Goal: Task Accomplishment & Management: Manage account settings

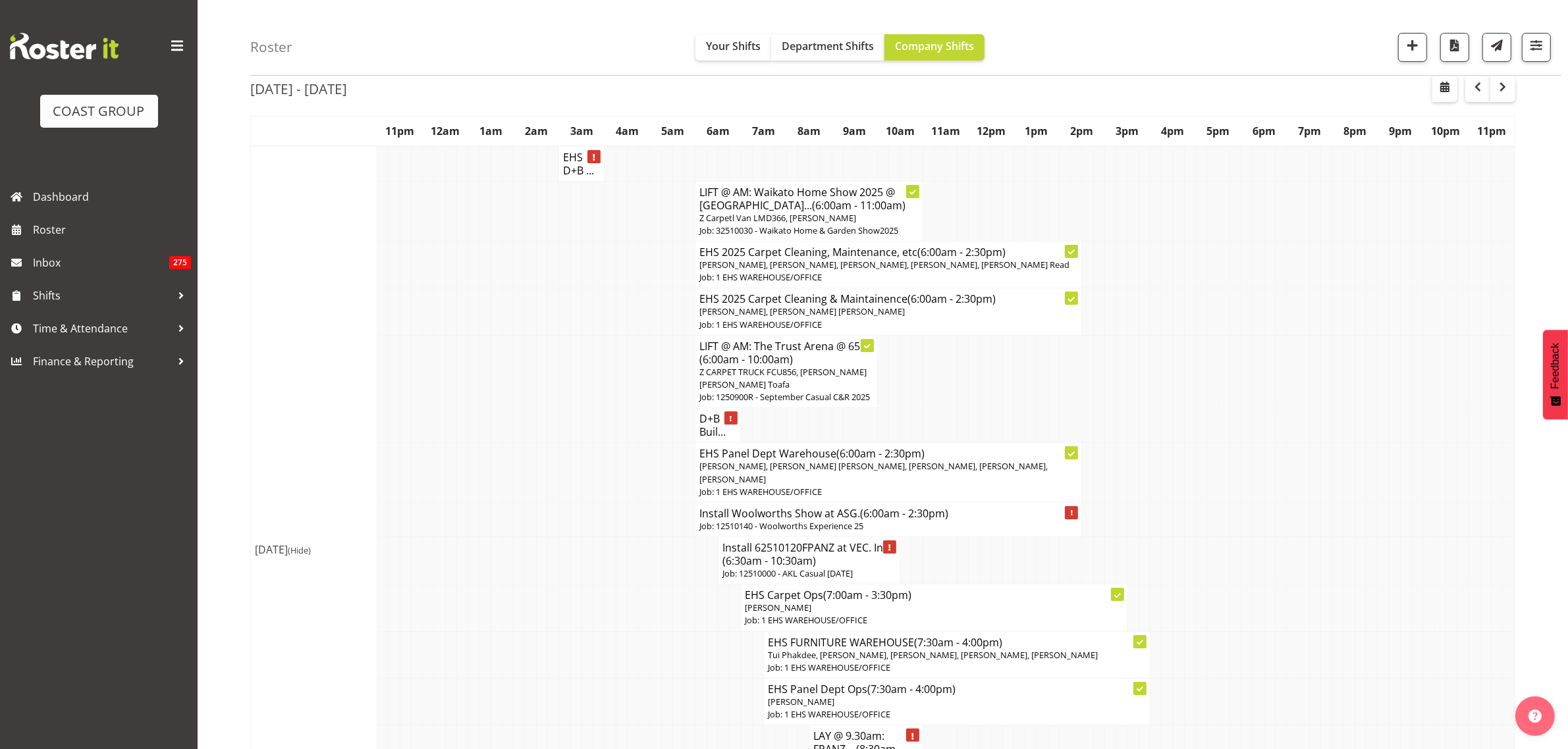
scroll to position [82, 0]
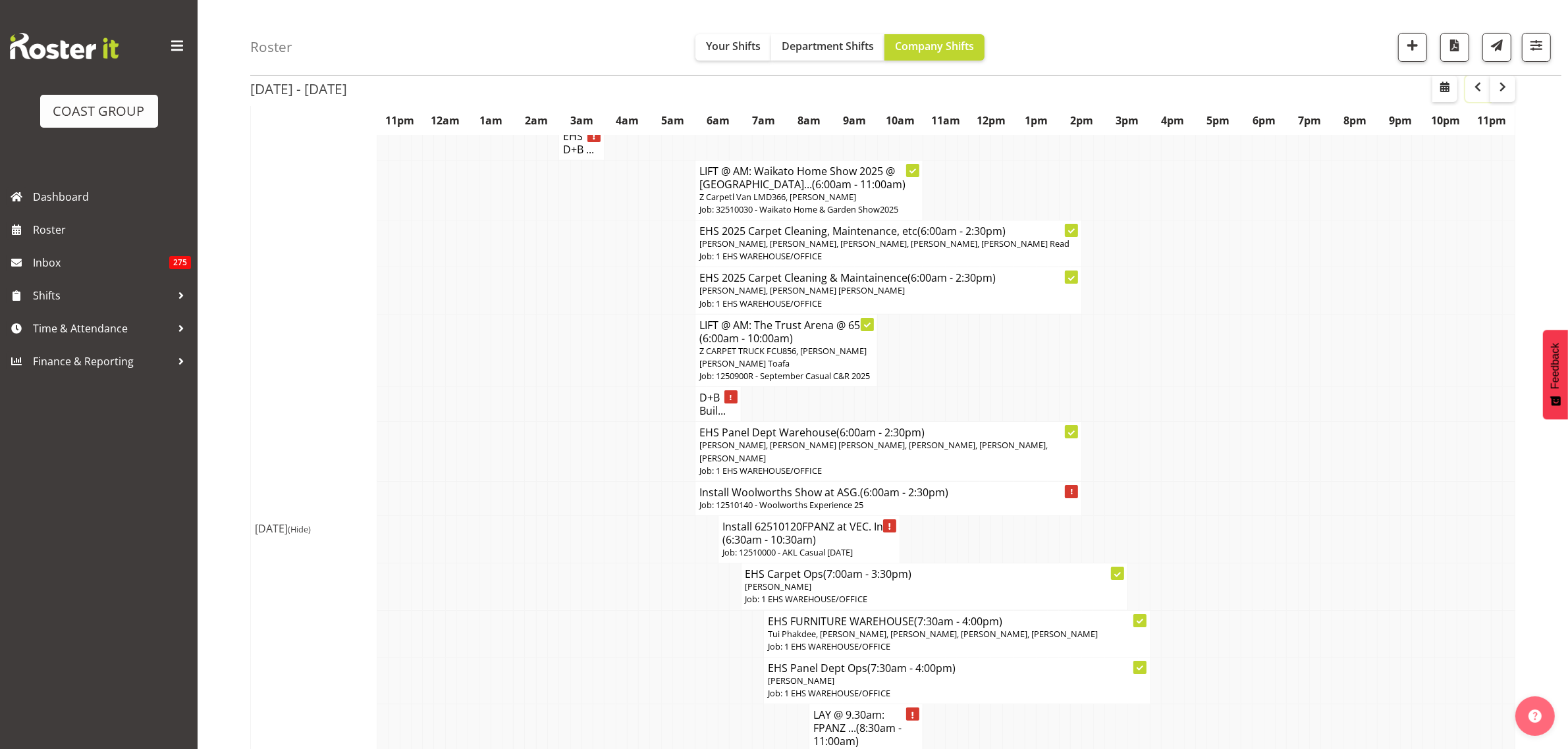
click at [1479, 92] on span "button" at bounding box center [1477, 87] width 16 height 16
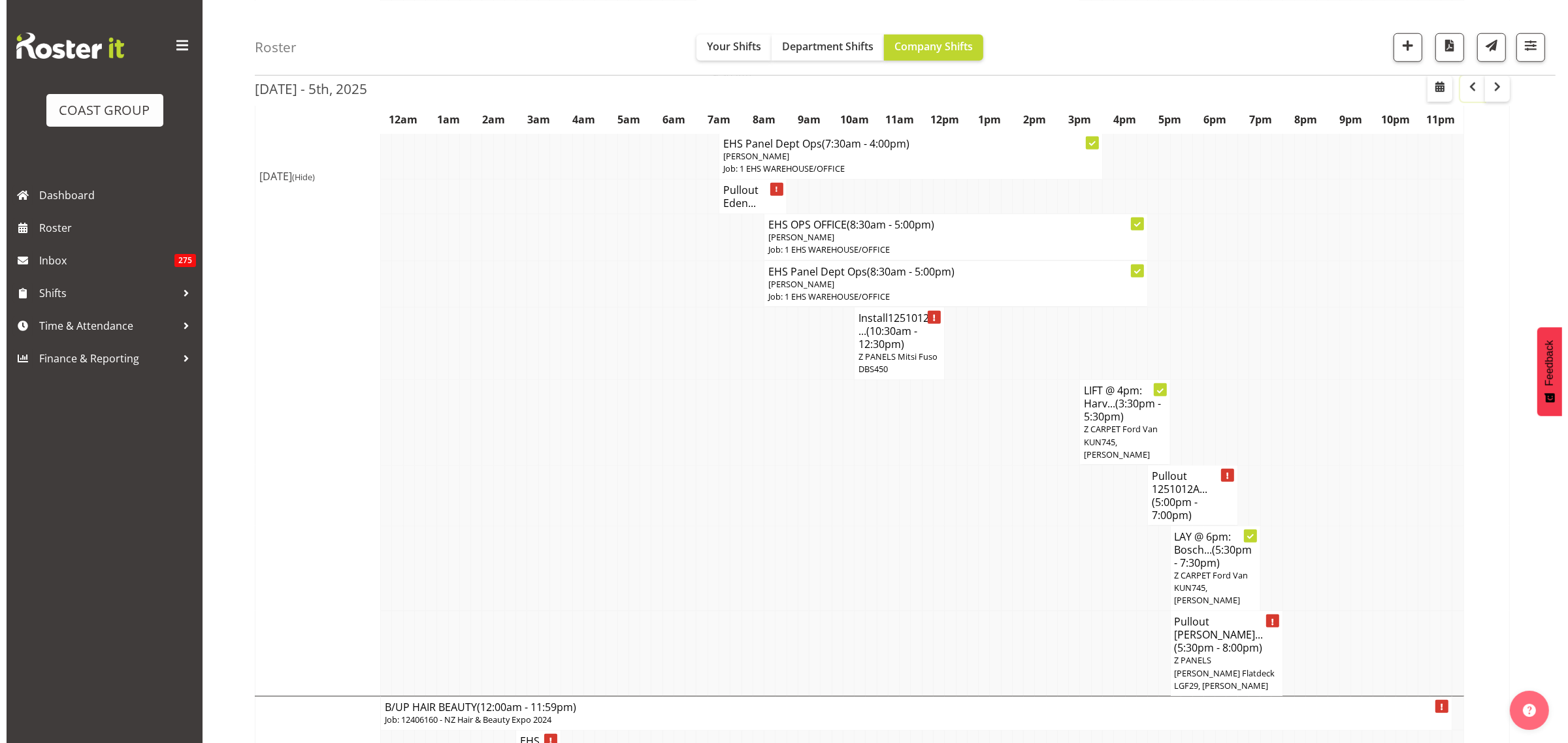
scroll to position [1551, 0]
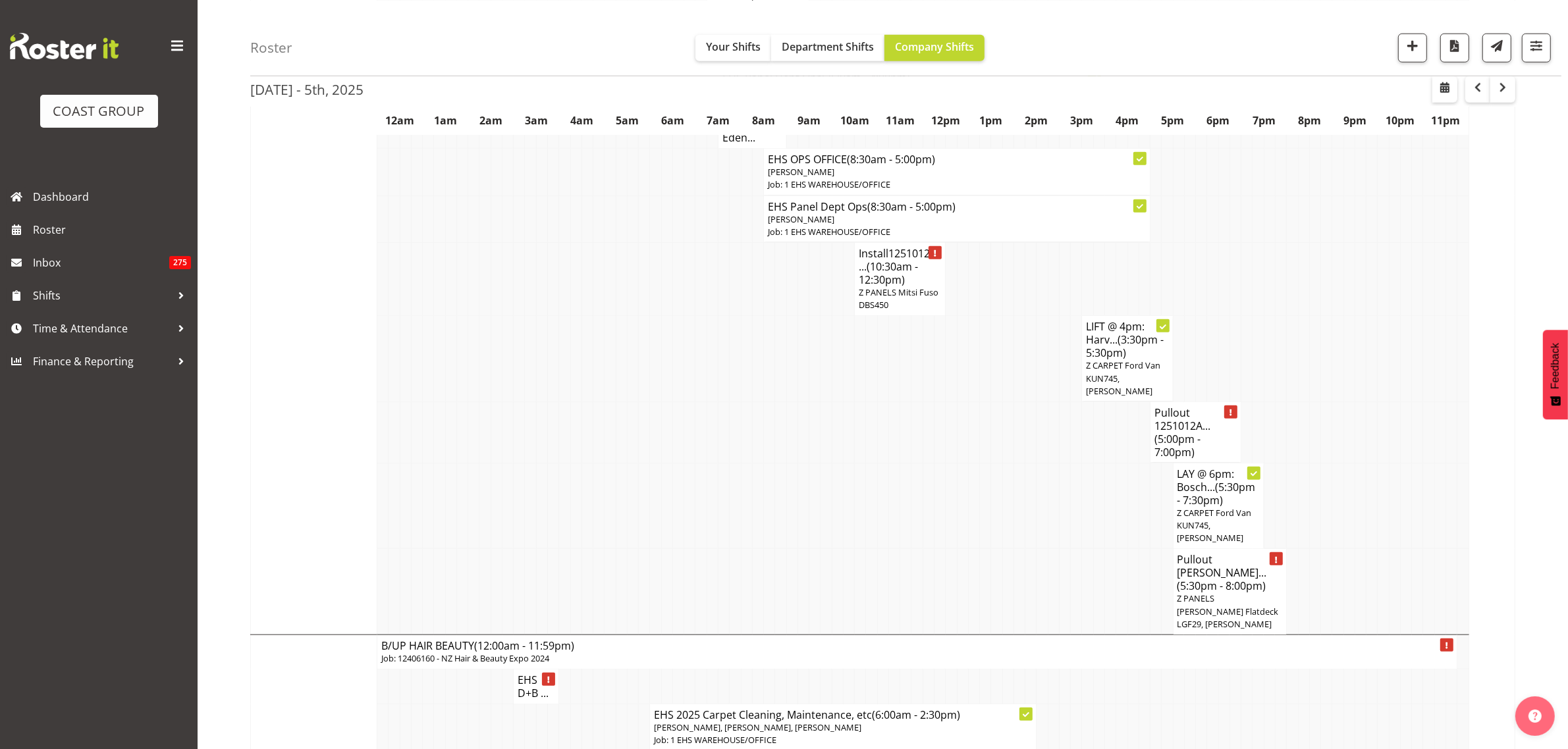
click at [1179, 432] on span "(5:00pm - 7:00pm)" at bounding box center [1177, 445] width 46 height 27
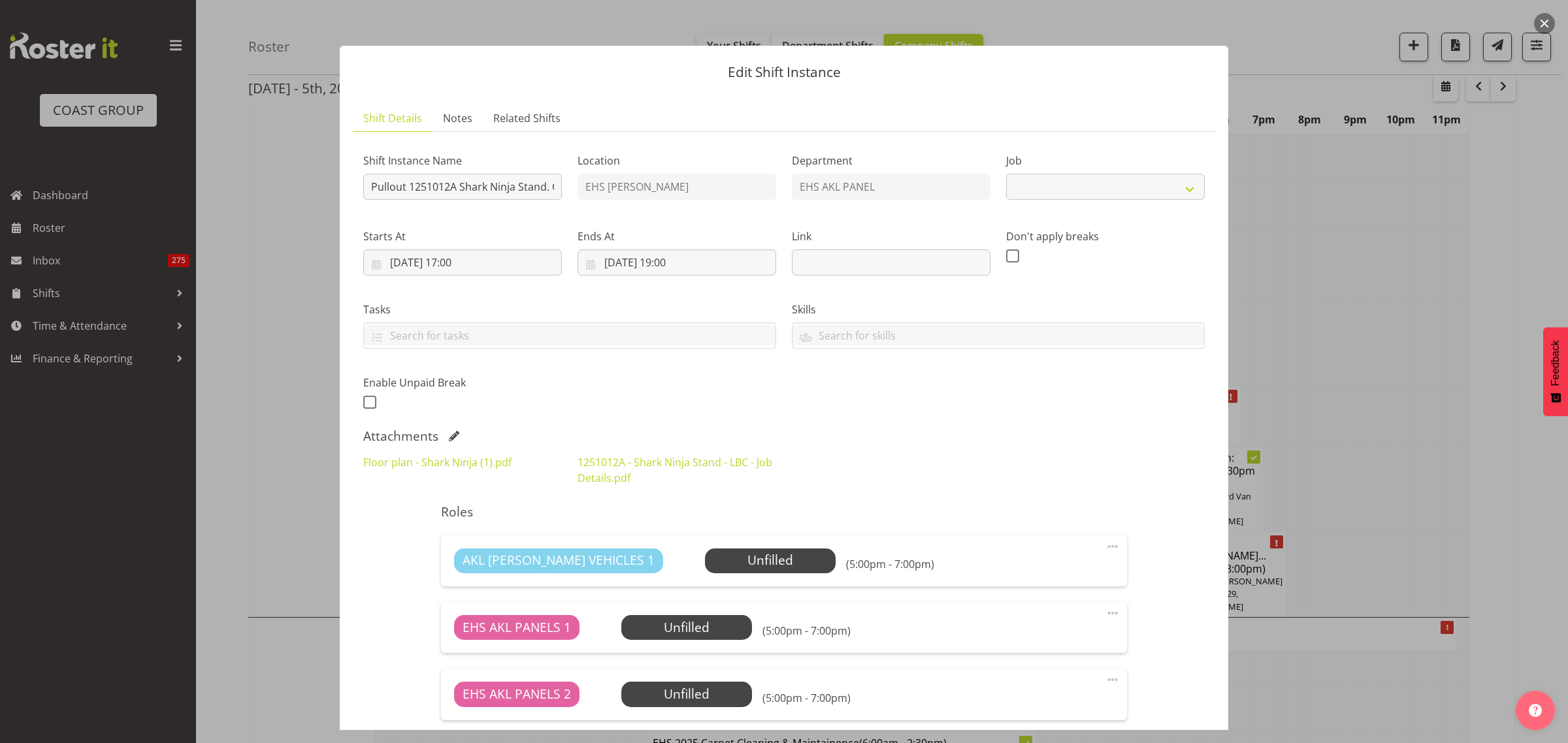
select select "10715"
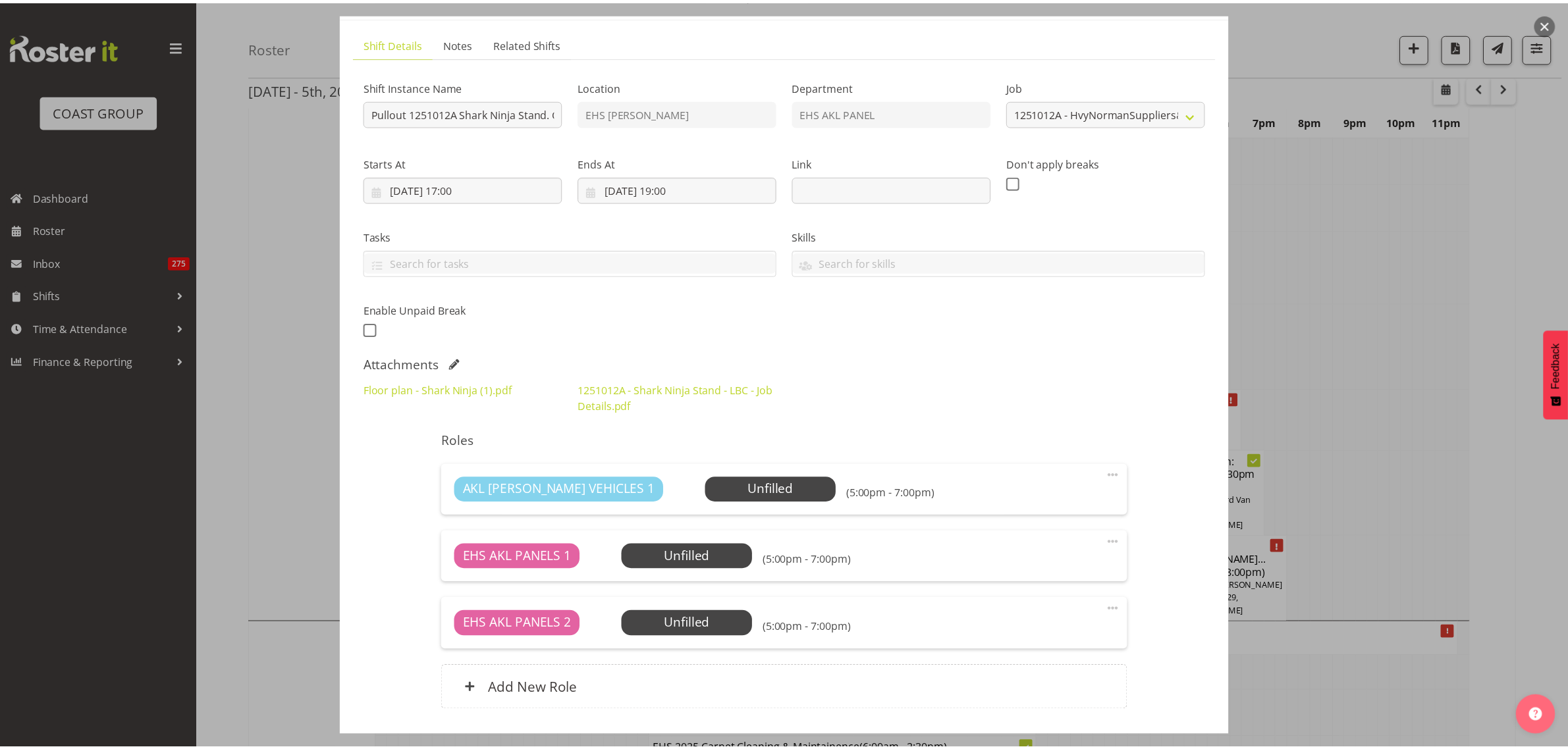
scroll to position [0, 0]
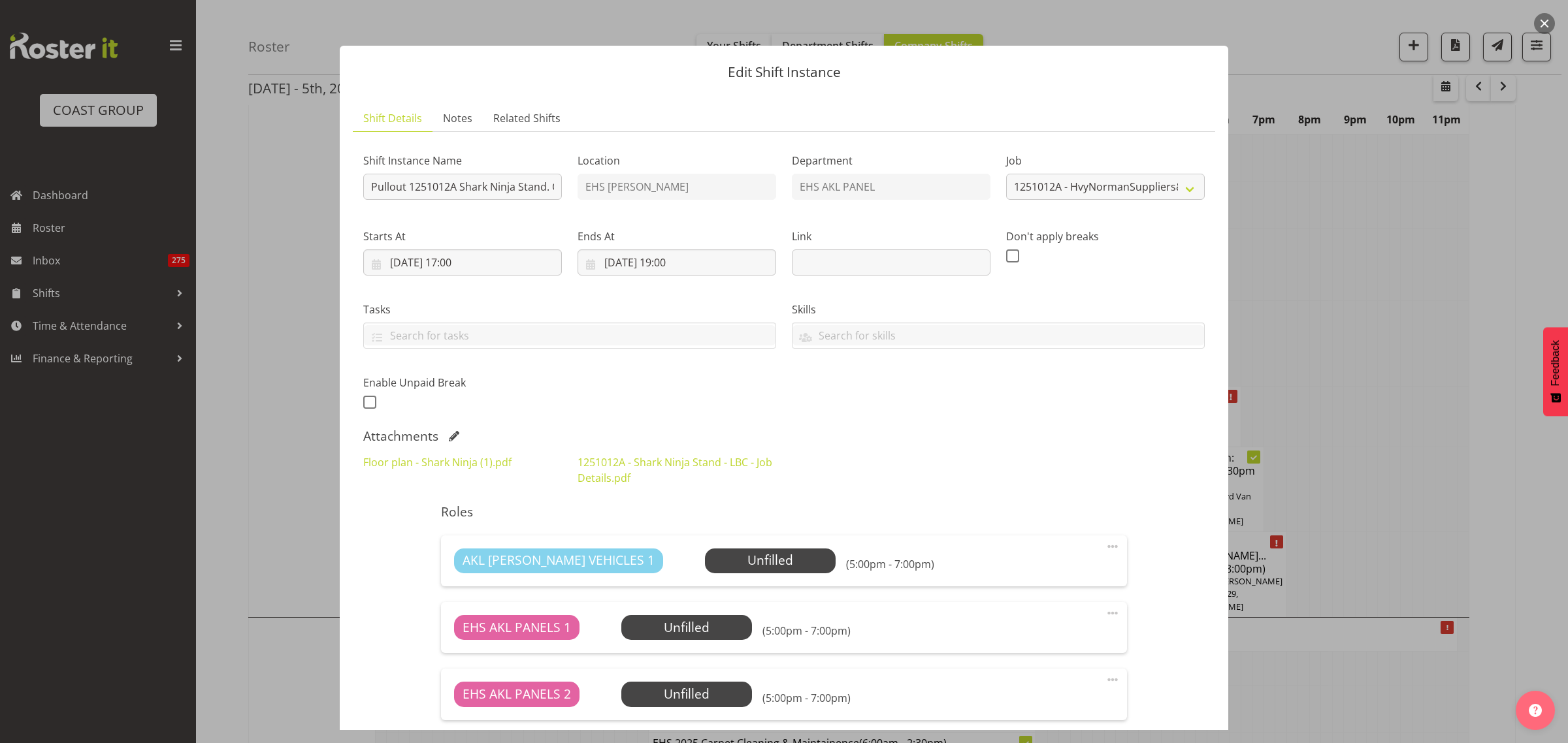
drag, startPoint x: 1545, startPoint y: 24, endPoint x: 1533, endPoint y: 53, distance: 31.4
click at [1545, 27] on button "button" at bounding box center [1544, 24] width 21 height 21
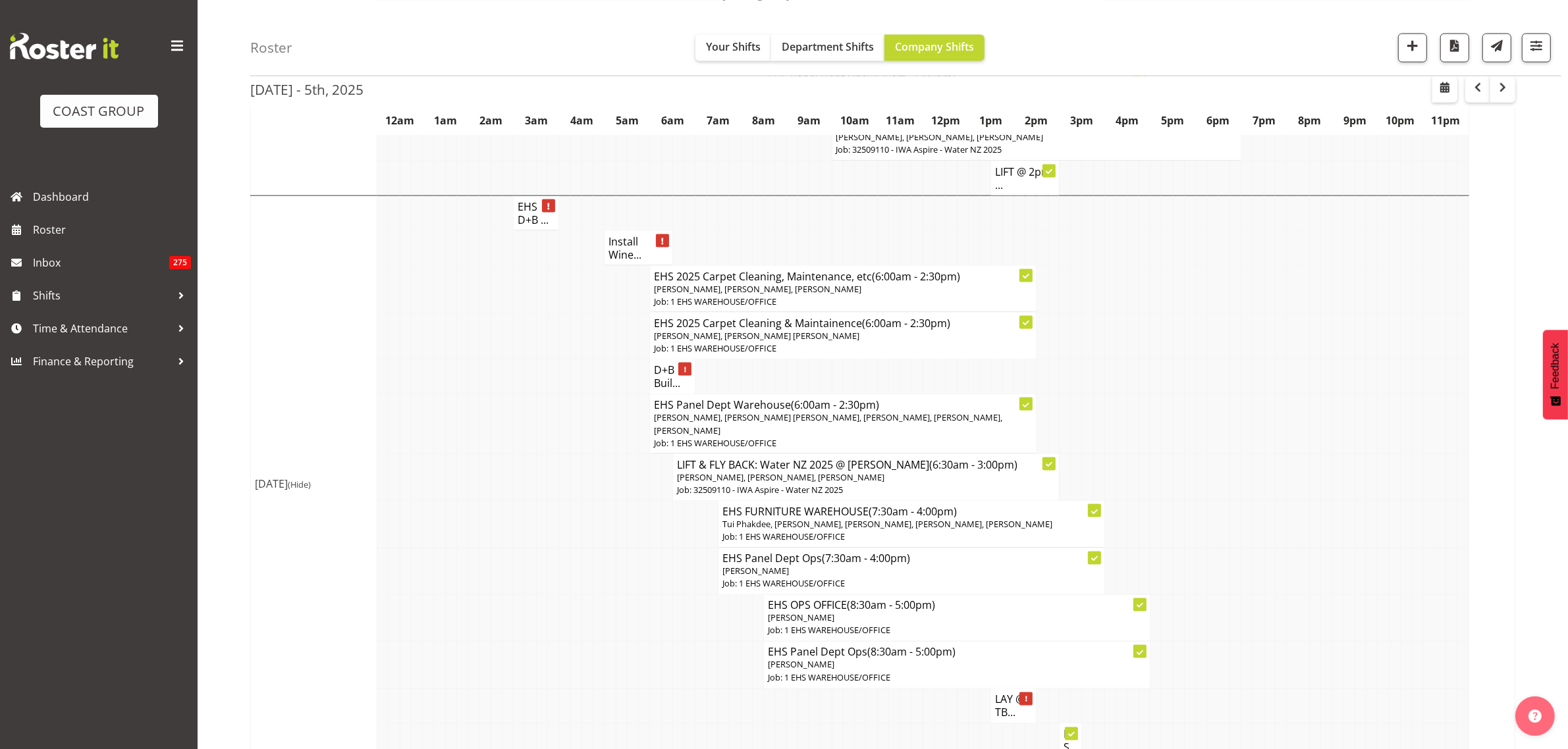
scroll to position [2551, 0]
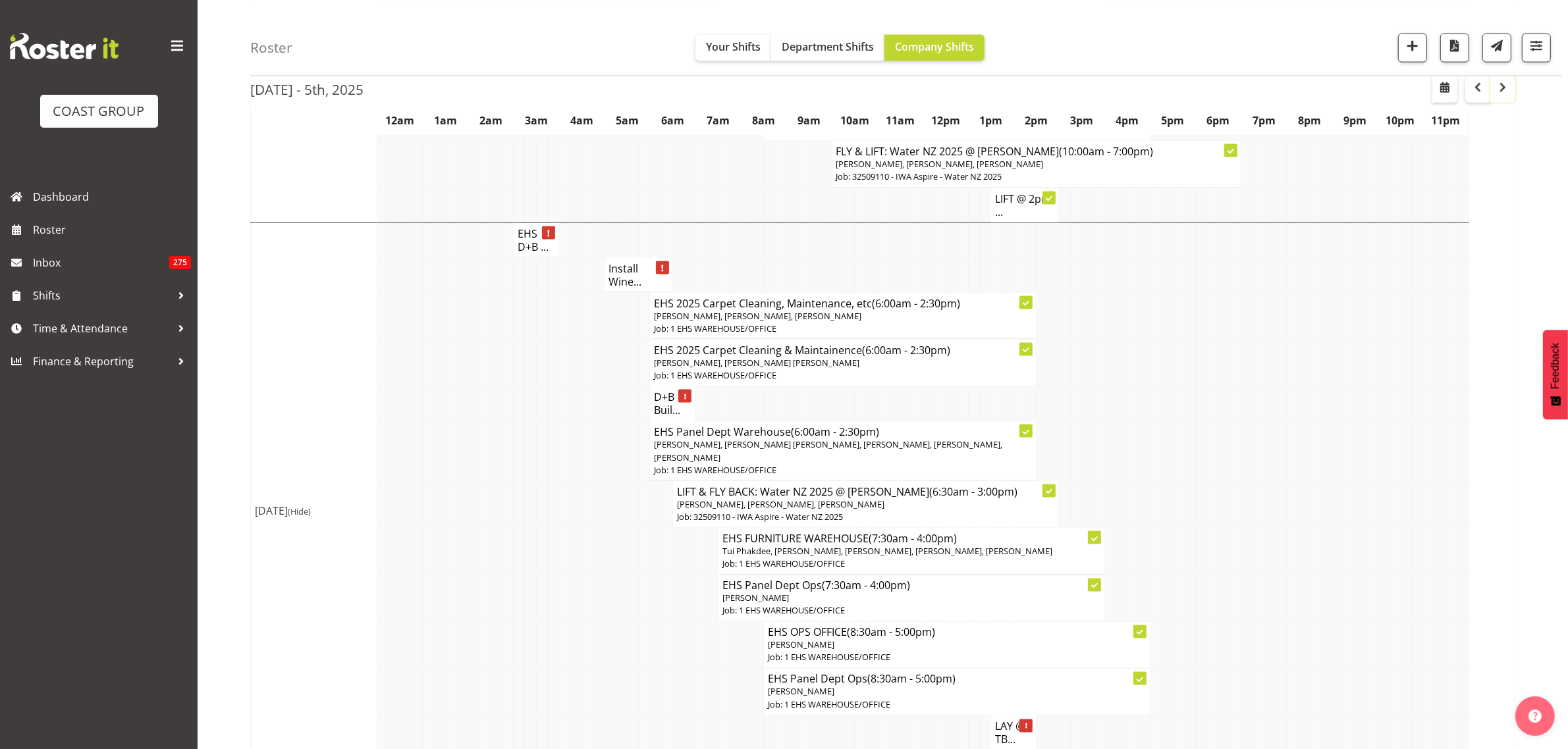
click at [1505, 91] on span "button" at bounding box center [1503, 87] width 16 height 16
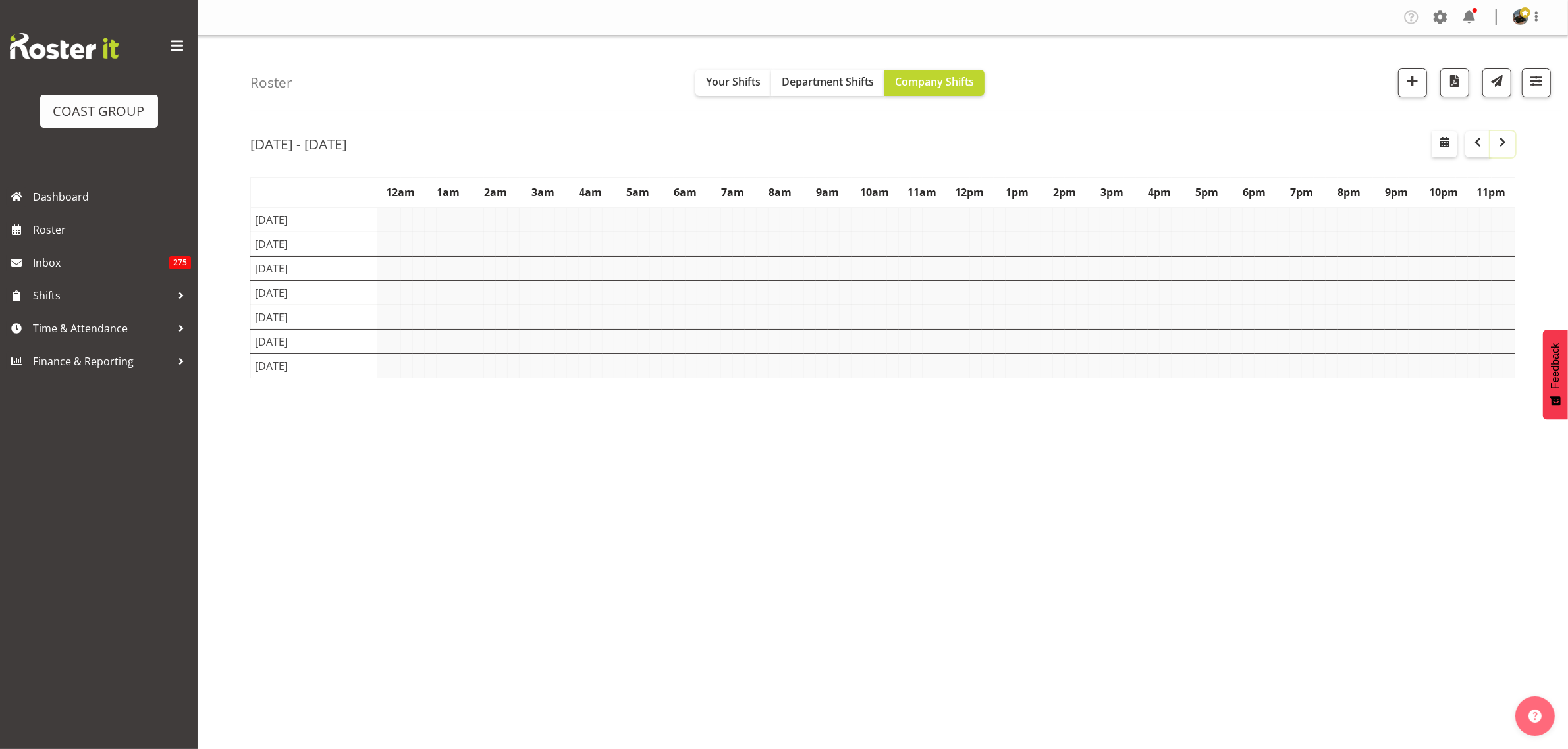
scroll to position [0, 0]
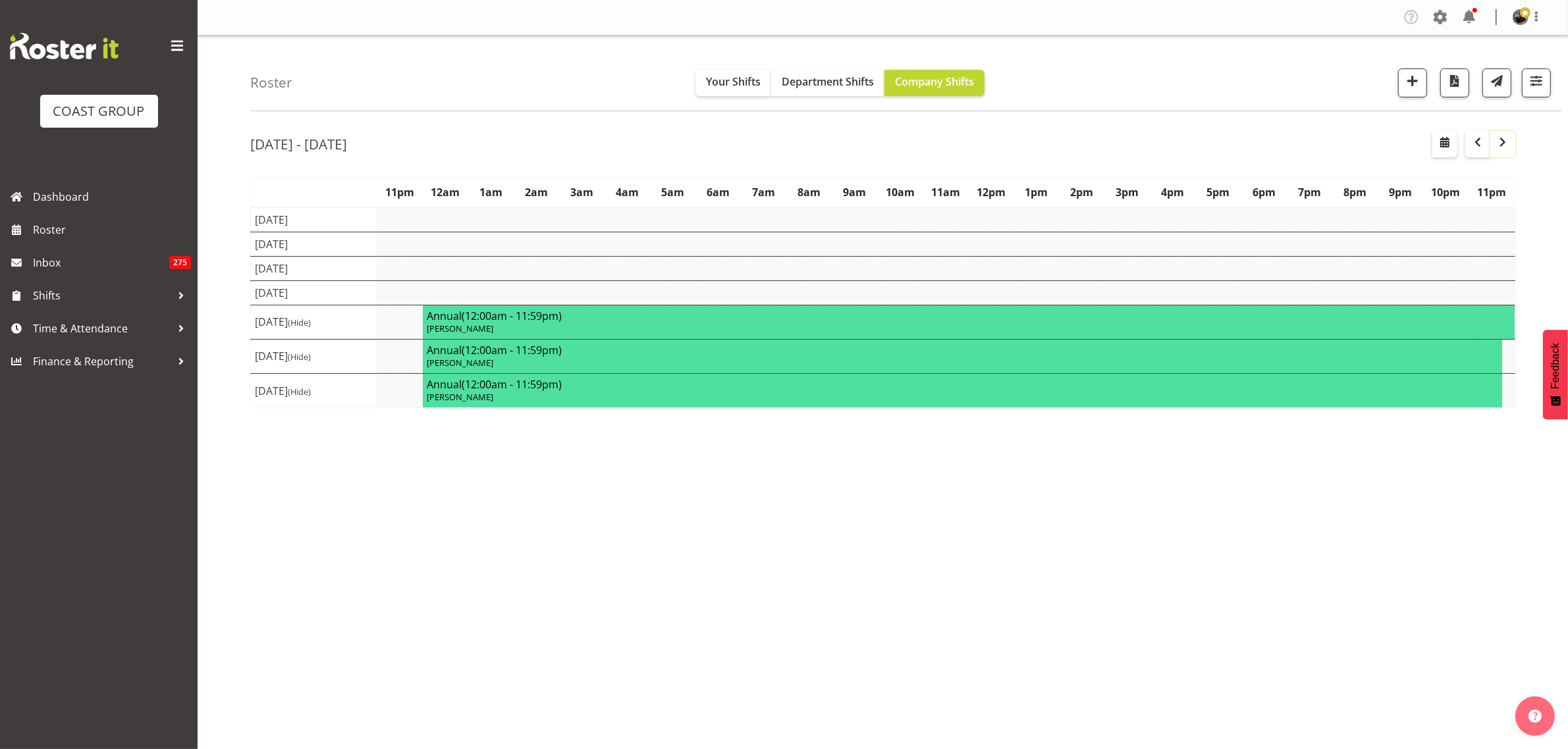
click at [1499, 147] on span "button" at bounding box center [1503, 143] width 16 height 16
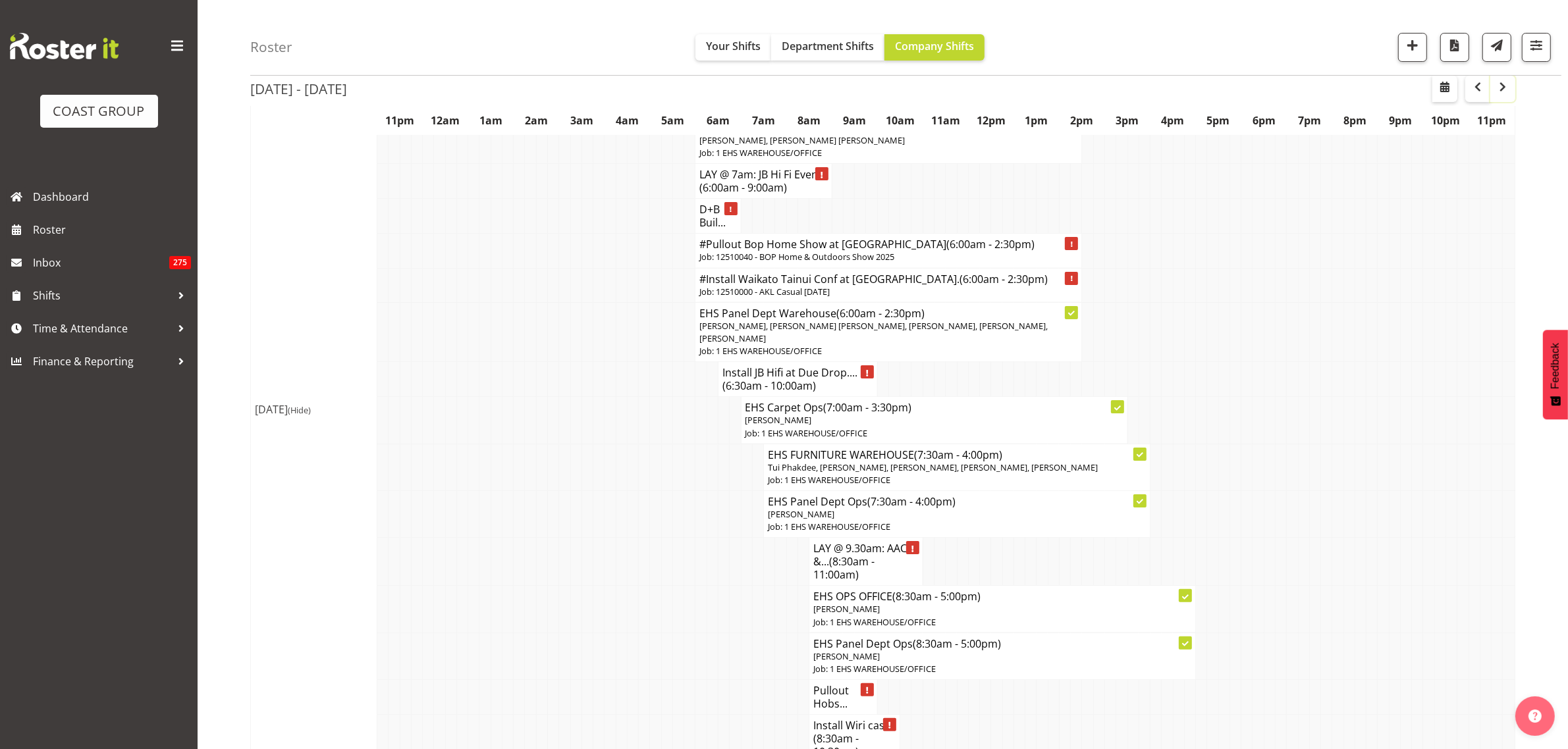
scroll to position [82, 0]
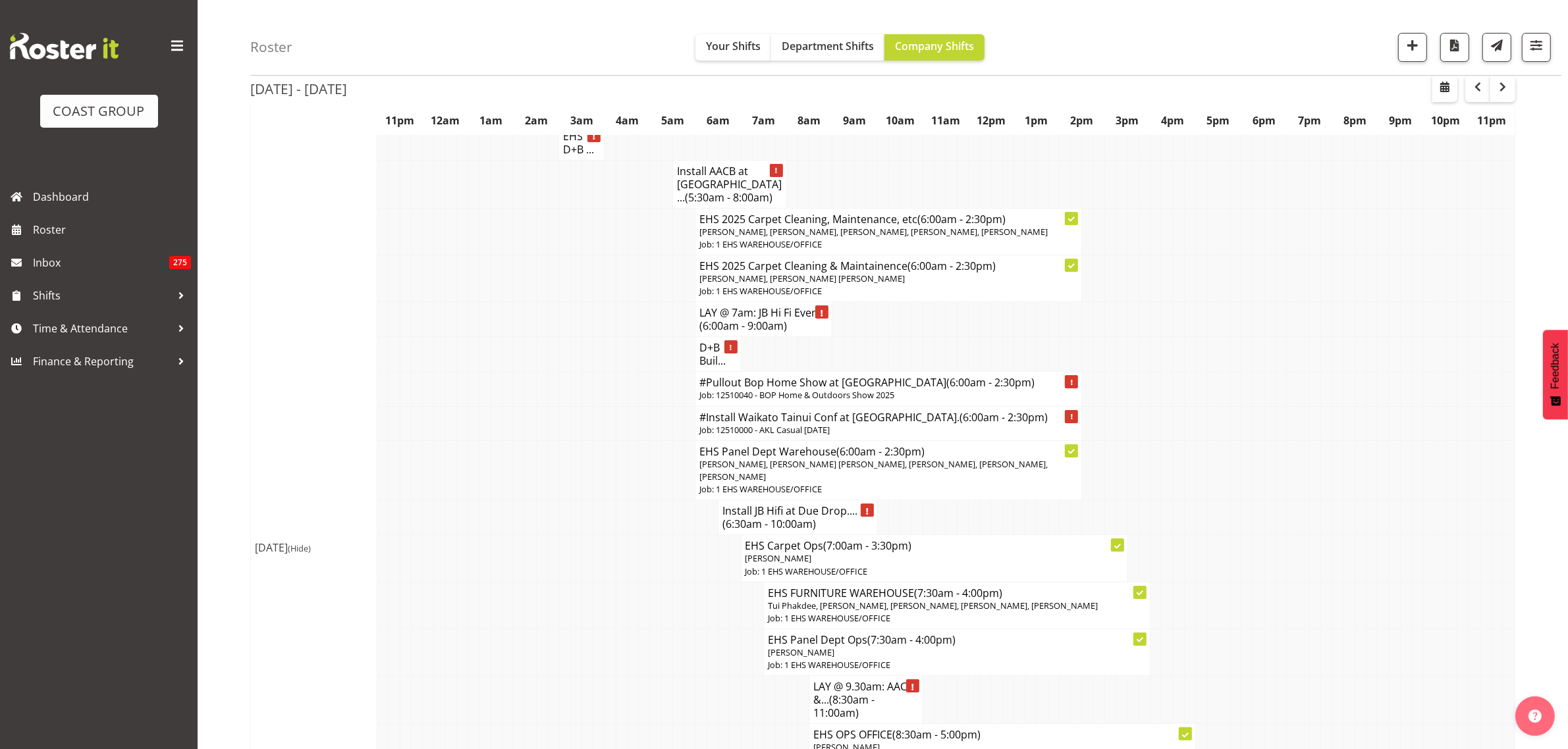
click at [800, 427] on p "Job: 12510000 - AKL Casual [DATE]" at bounding box center [887, 430] width 378 height 12
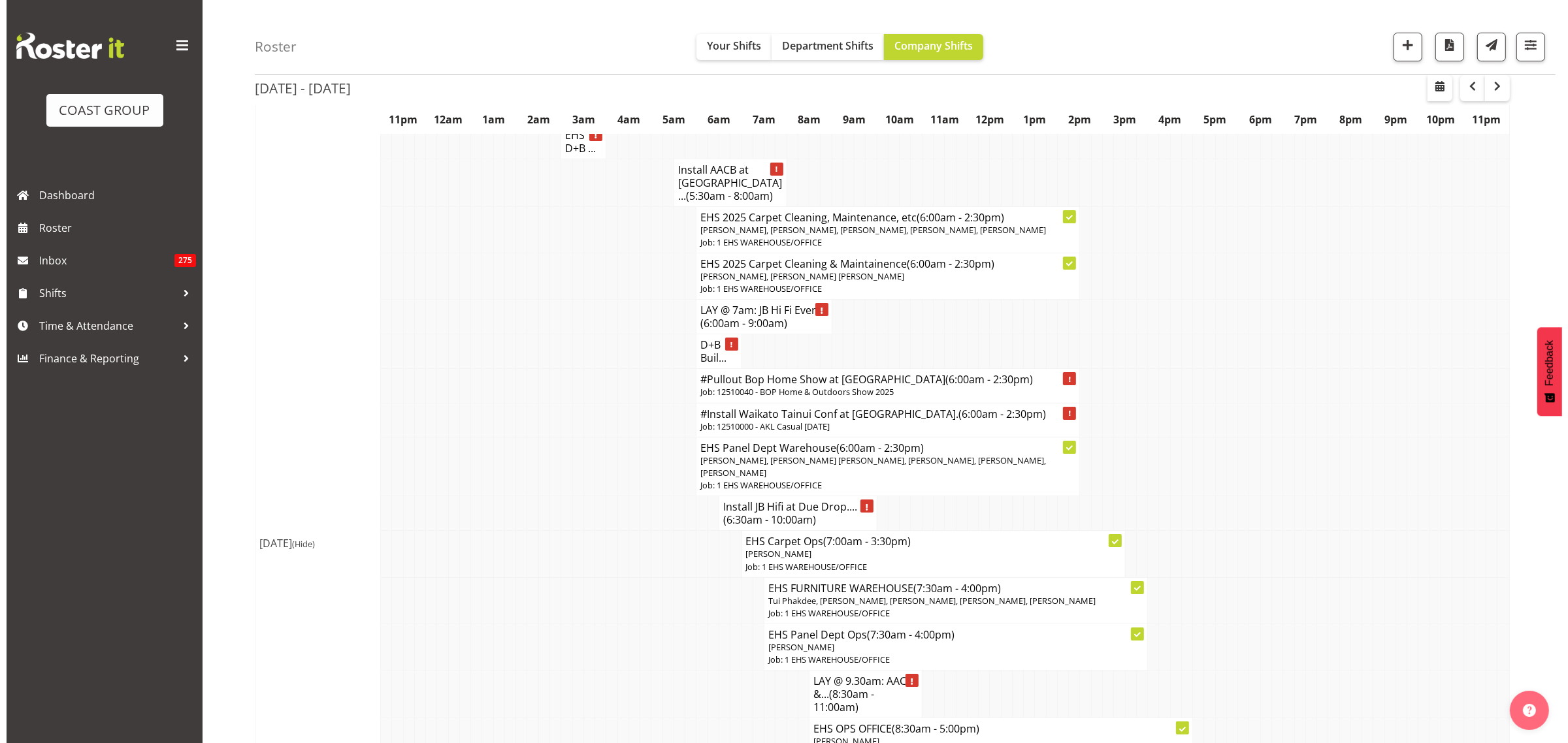
scroll to position [75, 0]
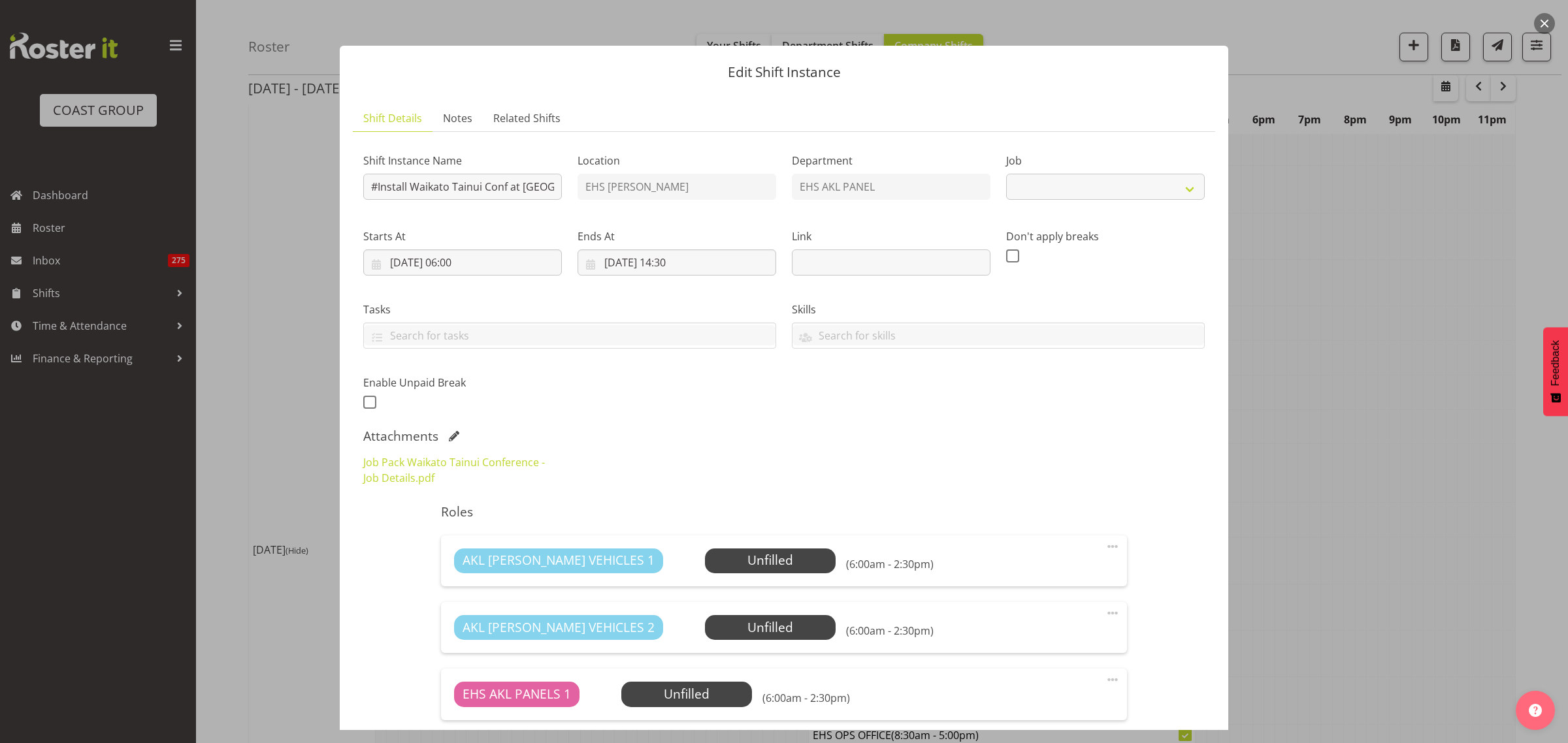
select select "8654"
click at [524, 265] on input "[DATE] 06:00" at bounding box center [462, 263] width 198 height 26
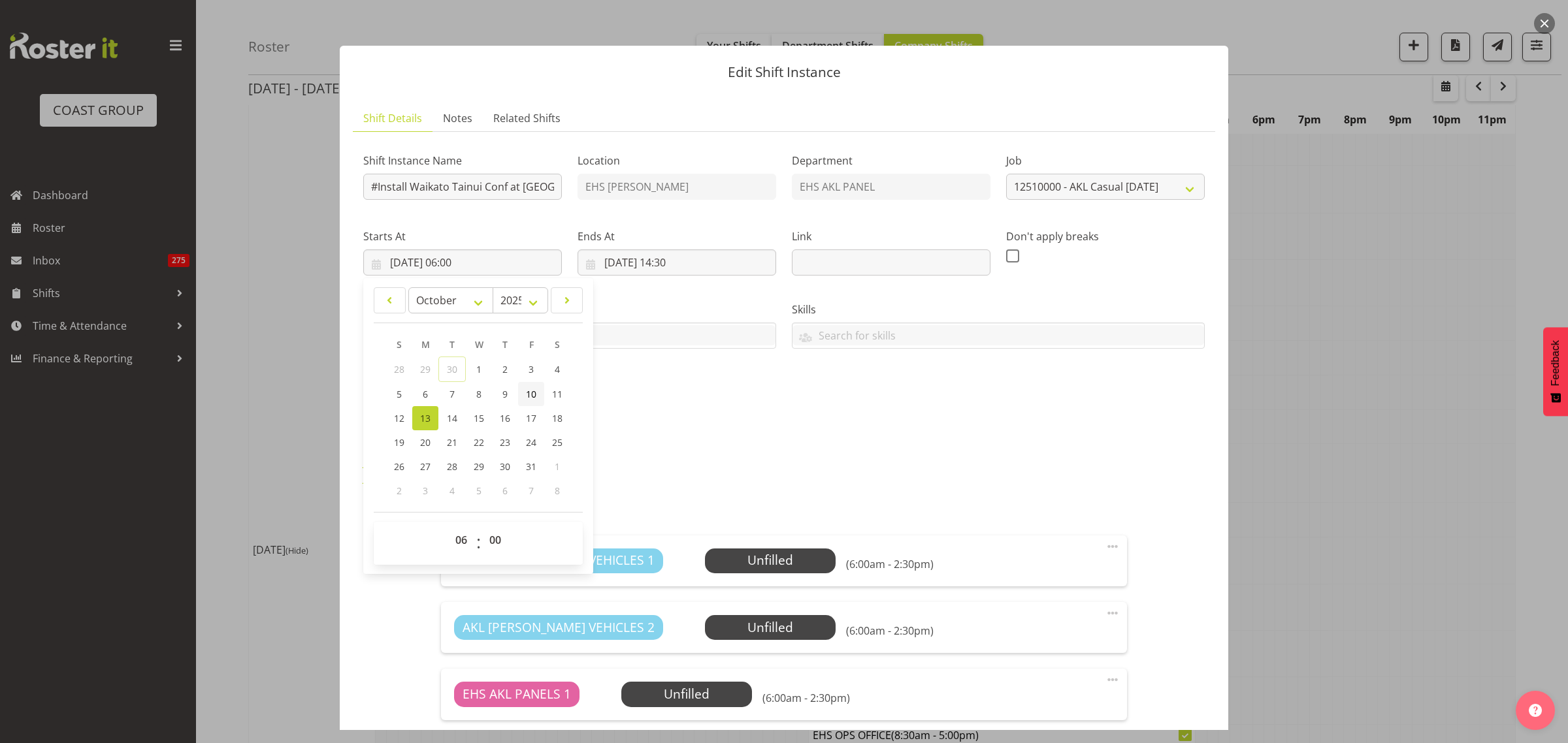
click at [537, 393] on link "10" at bounding box center [531, 394] width 26 height 24
type input "[DATE] 06:00"
click at [722, 261] on input "[DATE] 14:30" at bounding box center [676, 263] width 198 height 26
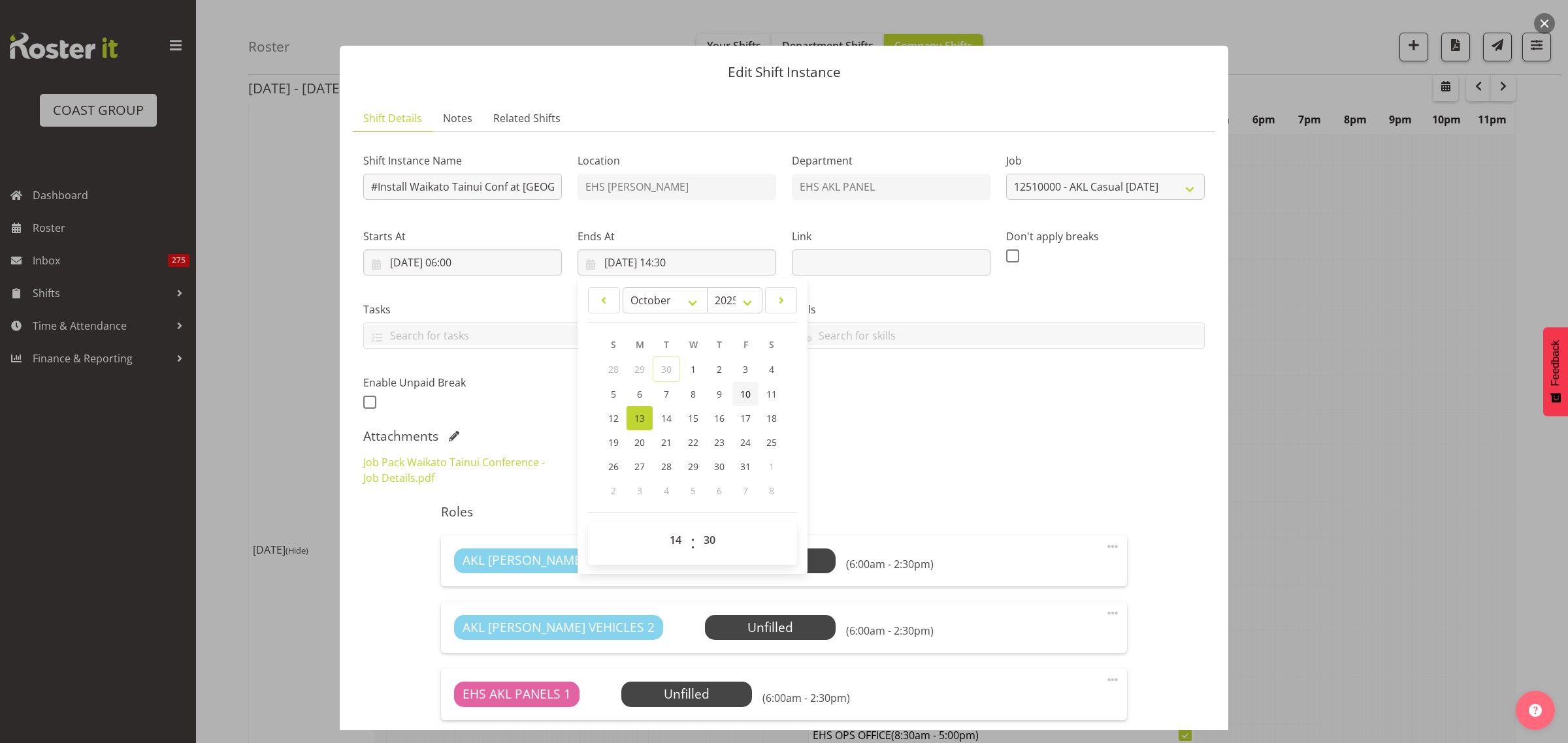
click at [740, 393] on span "10" at bounding box center [745, 394] width 10 height 12
type input "[DATE] 14:30"
click at [915, 399] on div "Shift Instance Name #Install Waikato Tainui Conf at [GEOGRAPHIC_DATA]. Location…" at bounding box center [784, 278] width 857 height 286
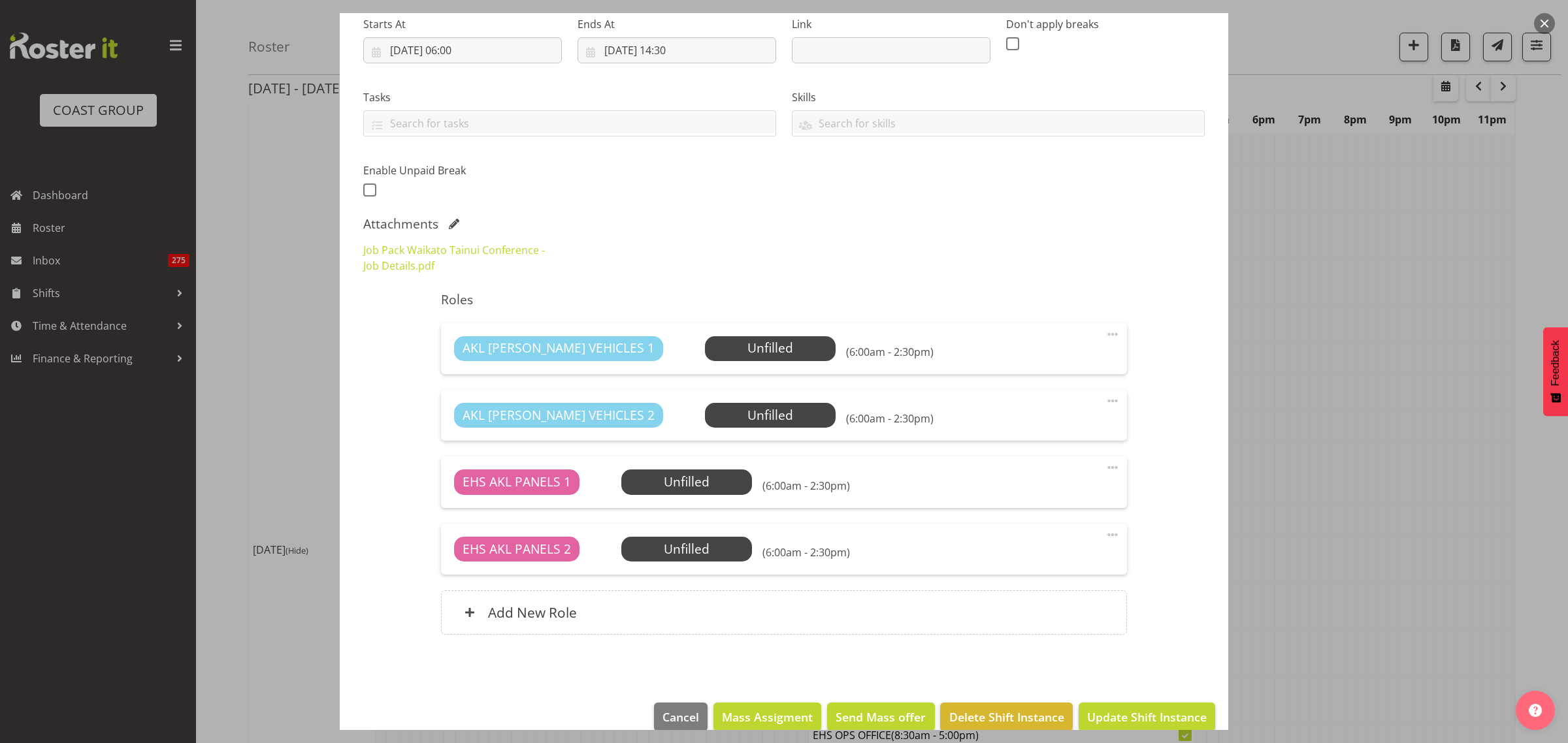
scroll to position [233, 0]
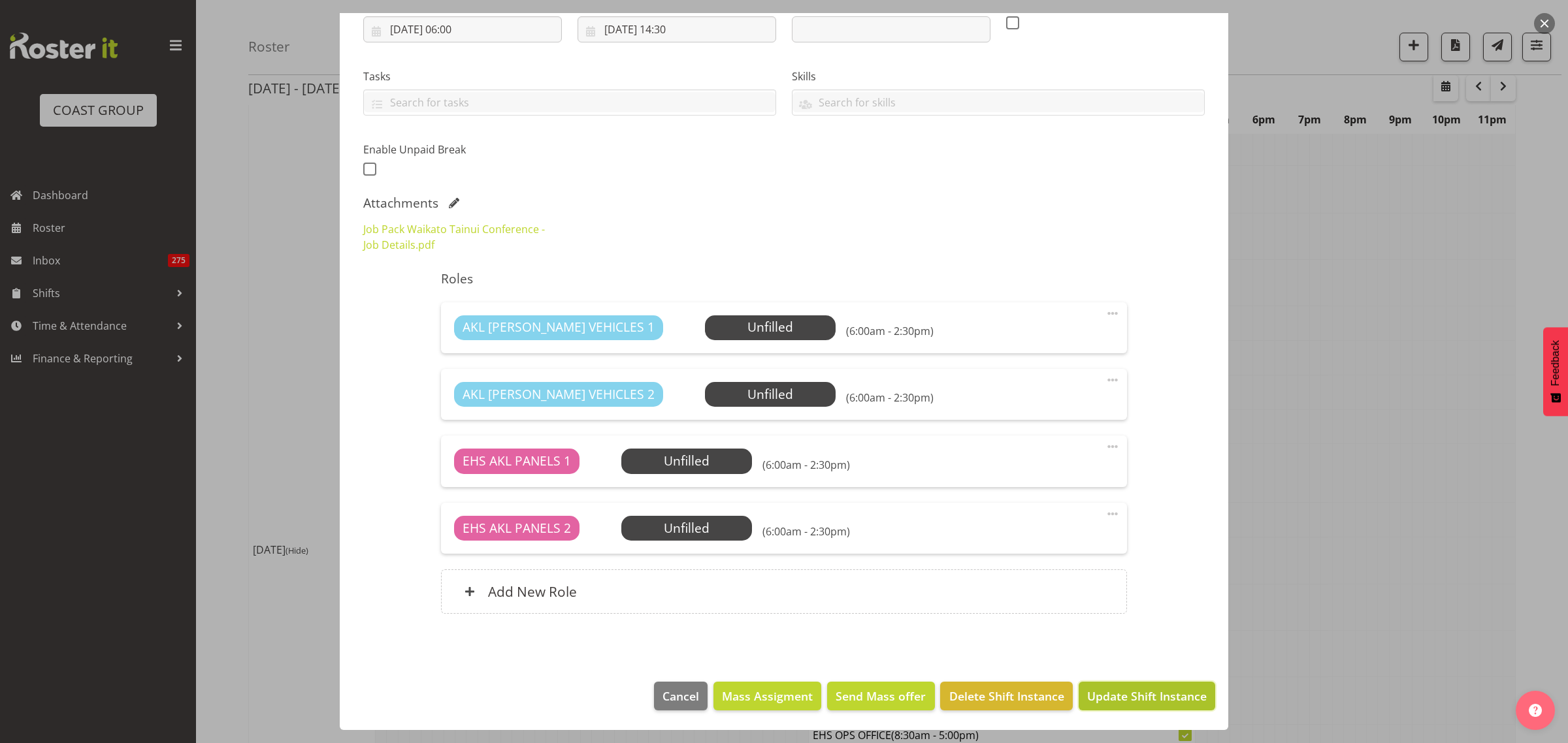
click at [1109, 700] on span "Update Shift Instance" at bounding box center [1146, 695] width 120 height 17
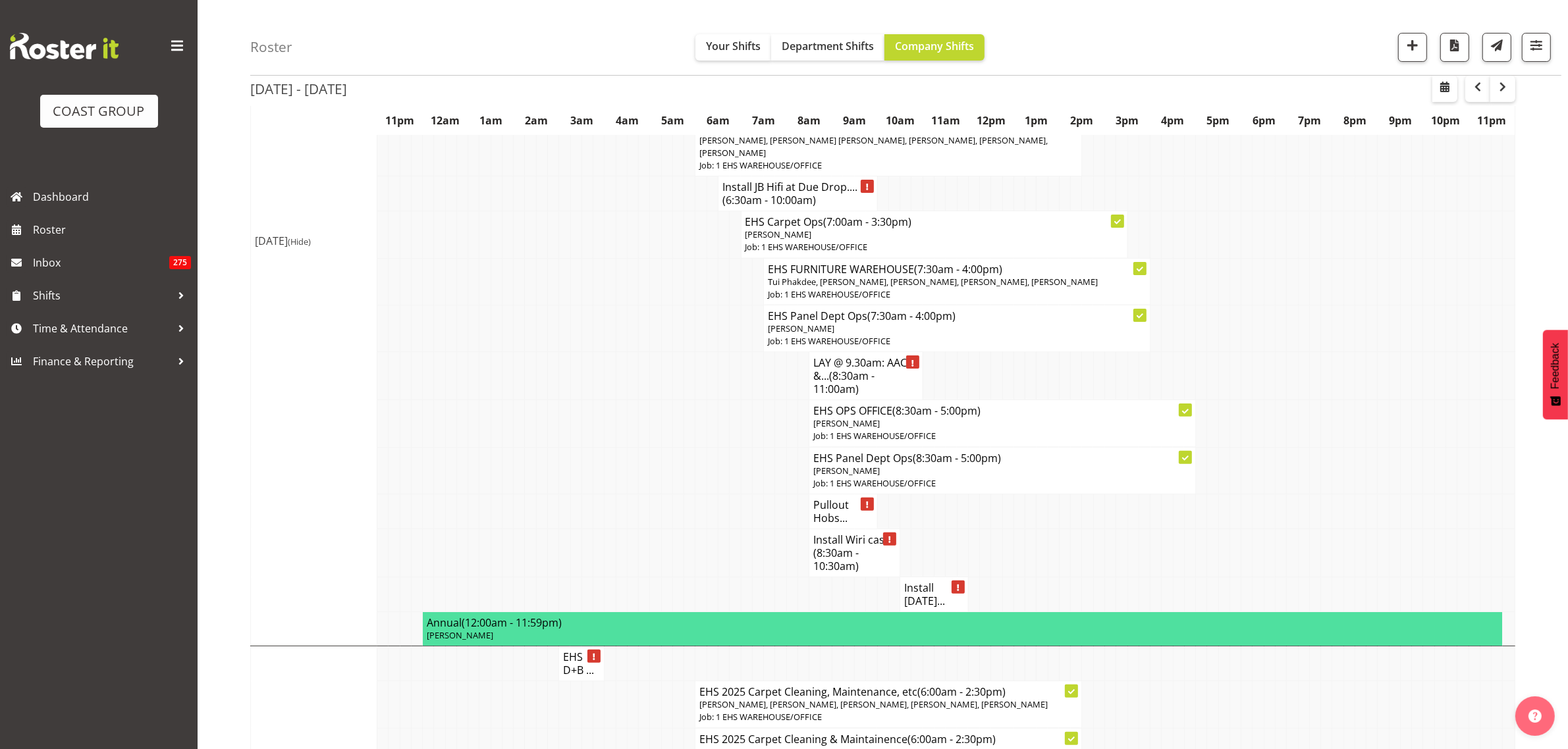
scroll to position [329, 0]
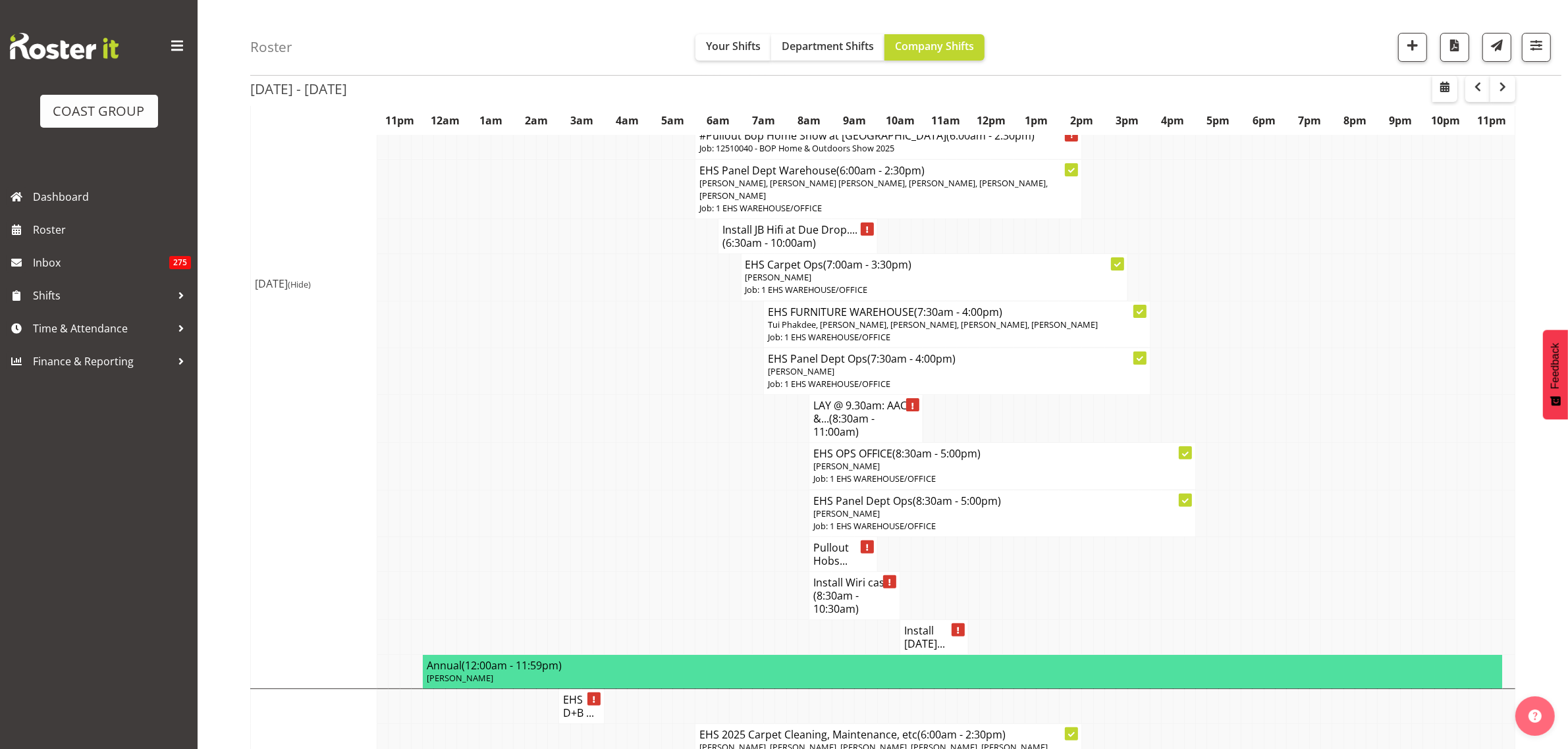
click at [829, 597] on span "(8:30am - 10:30am)" at bounding box center [836, 602] width 46 height 27
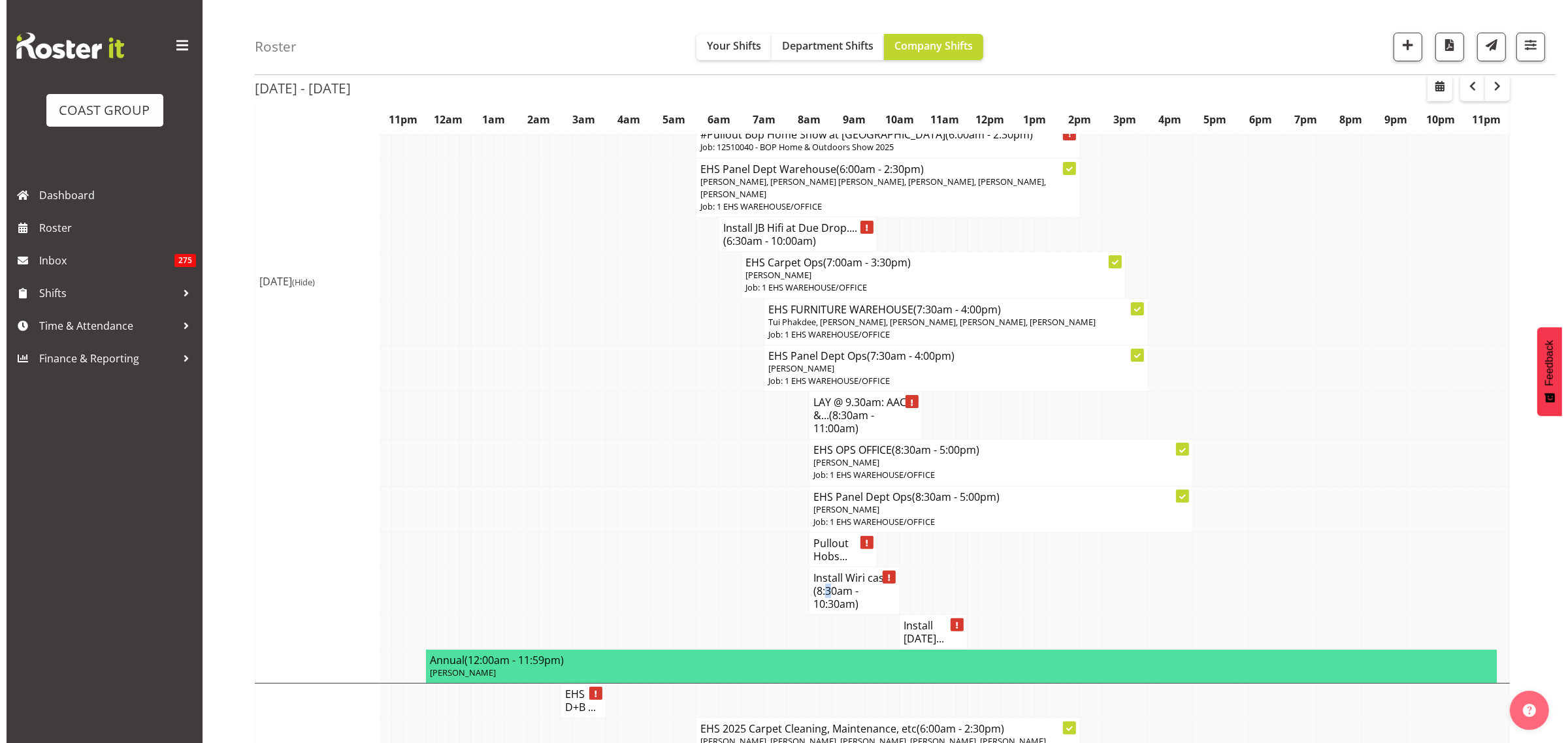
scroll to position [320, 0]
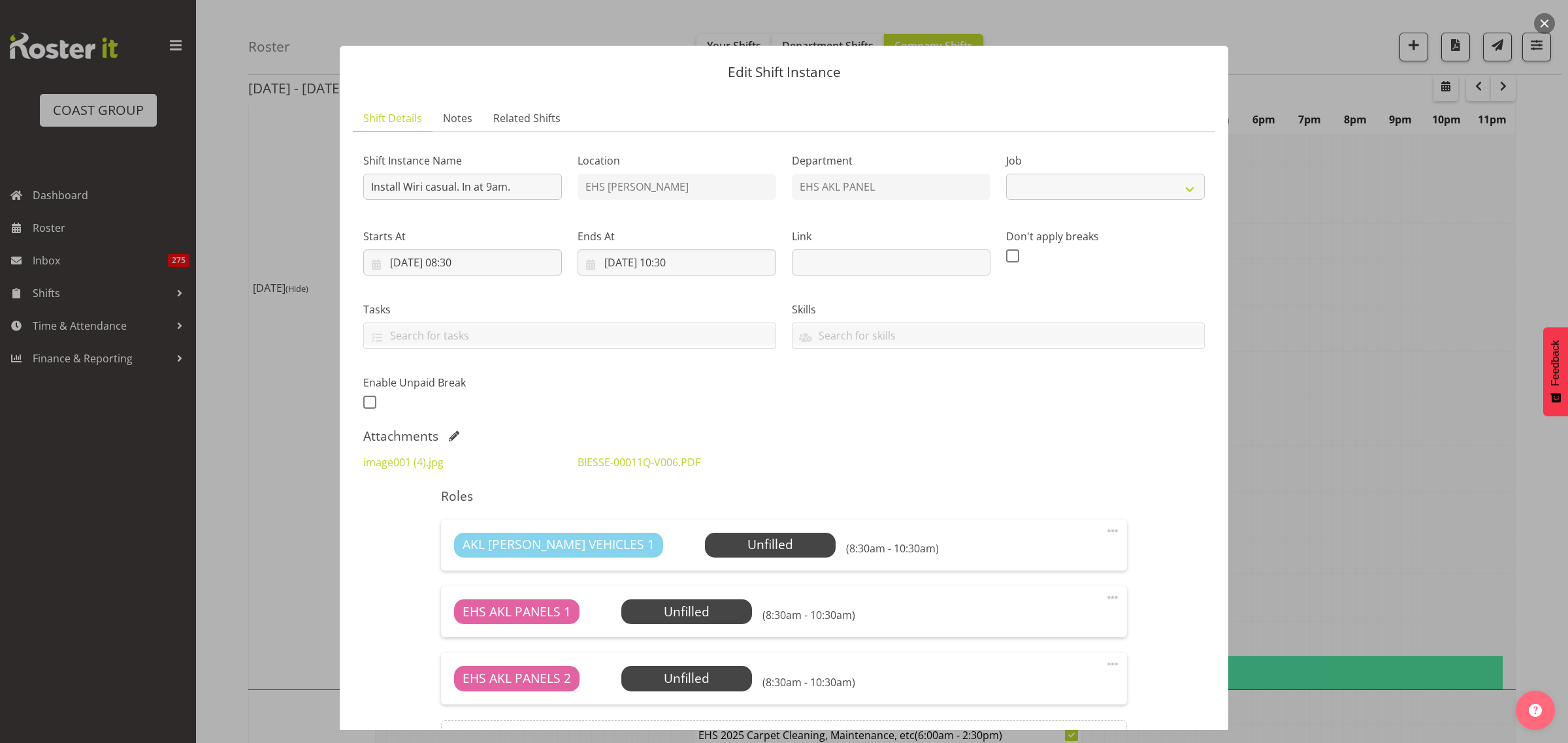
select select "8654"
click at [604, 460] on link "BIESSE-00011Q-V006.PDF" at bounding box center [639, 462] width 123 height 14
click at [1544, 22] on button "button" at bounding box center [1544, 24] width 21 height 21
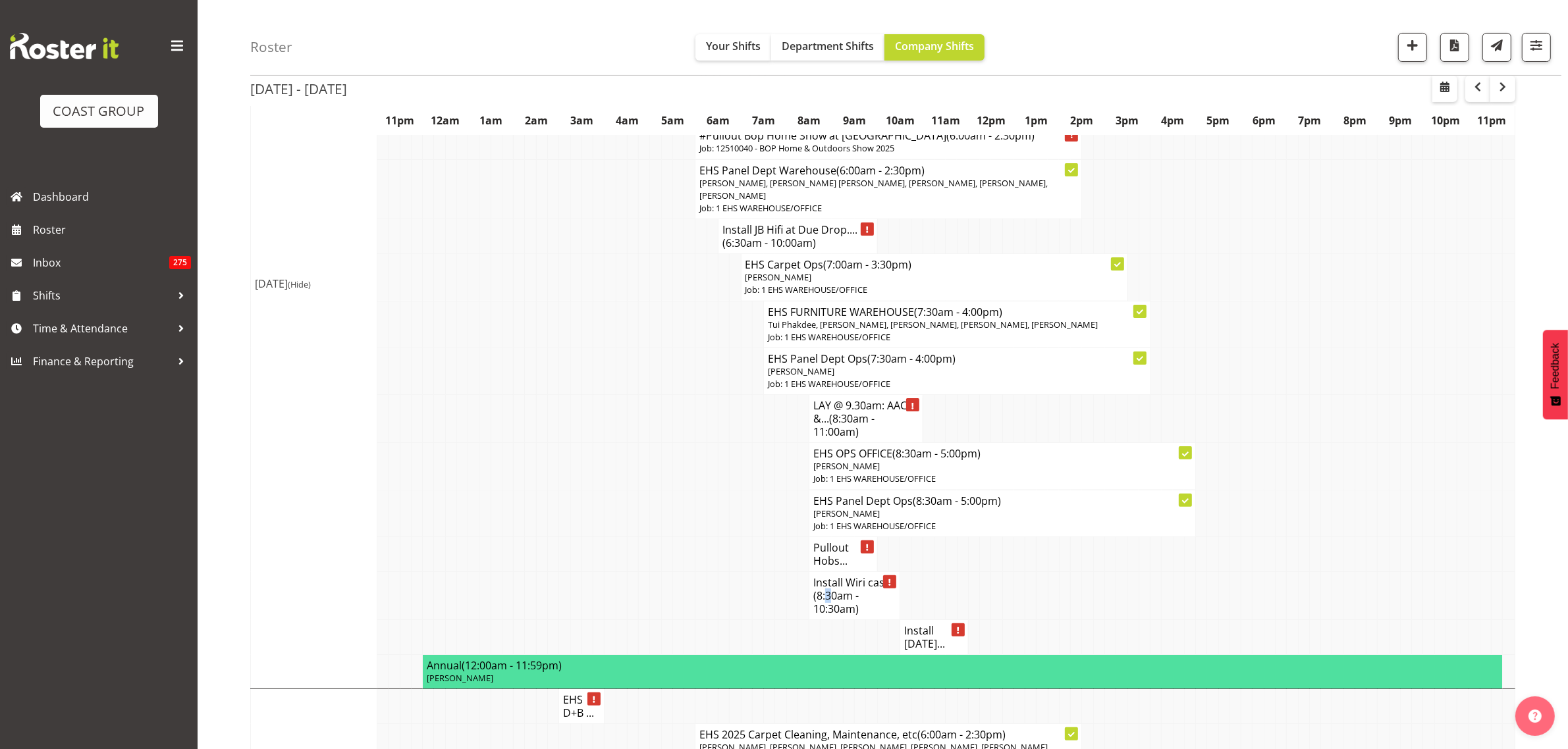
scroll to position [411, 0]
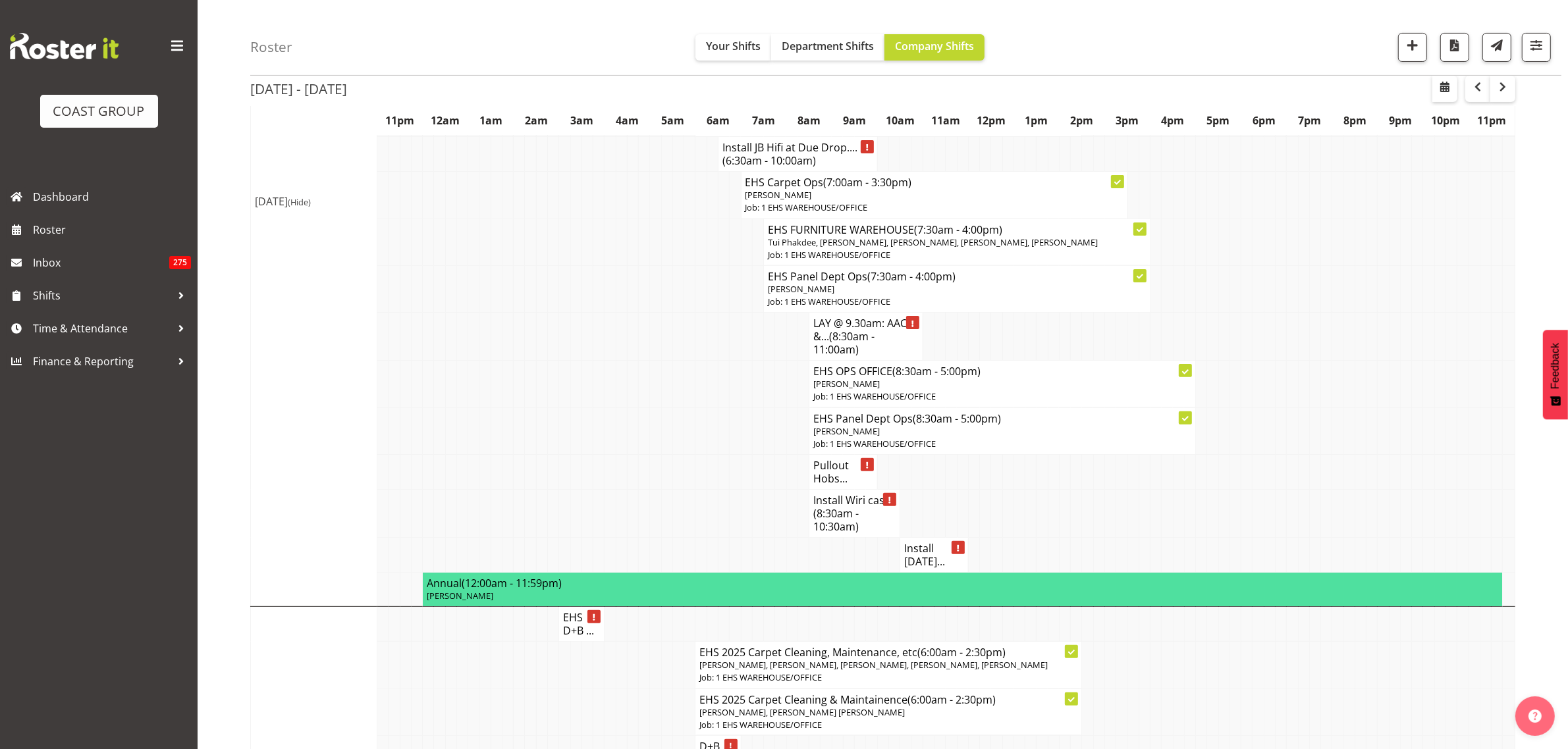
drag, startPoint x: 894, startPoint y: 280, endPoint x: 723, endPoint y: 524, distance: 298.0
click at [723, 524] on td at bounding box center [723, 513] width 11 height 48
click at [919, 561] on h4 "Install [DATE]..." at bounding box center [934, 554] width 60 height 26
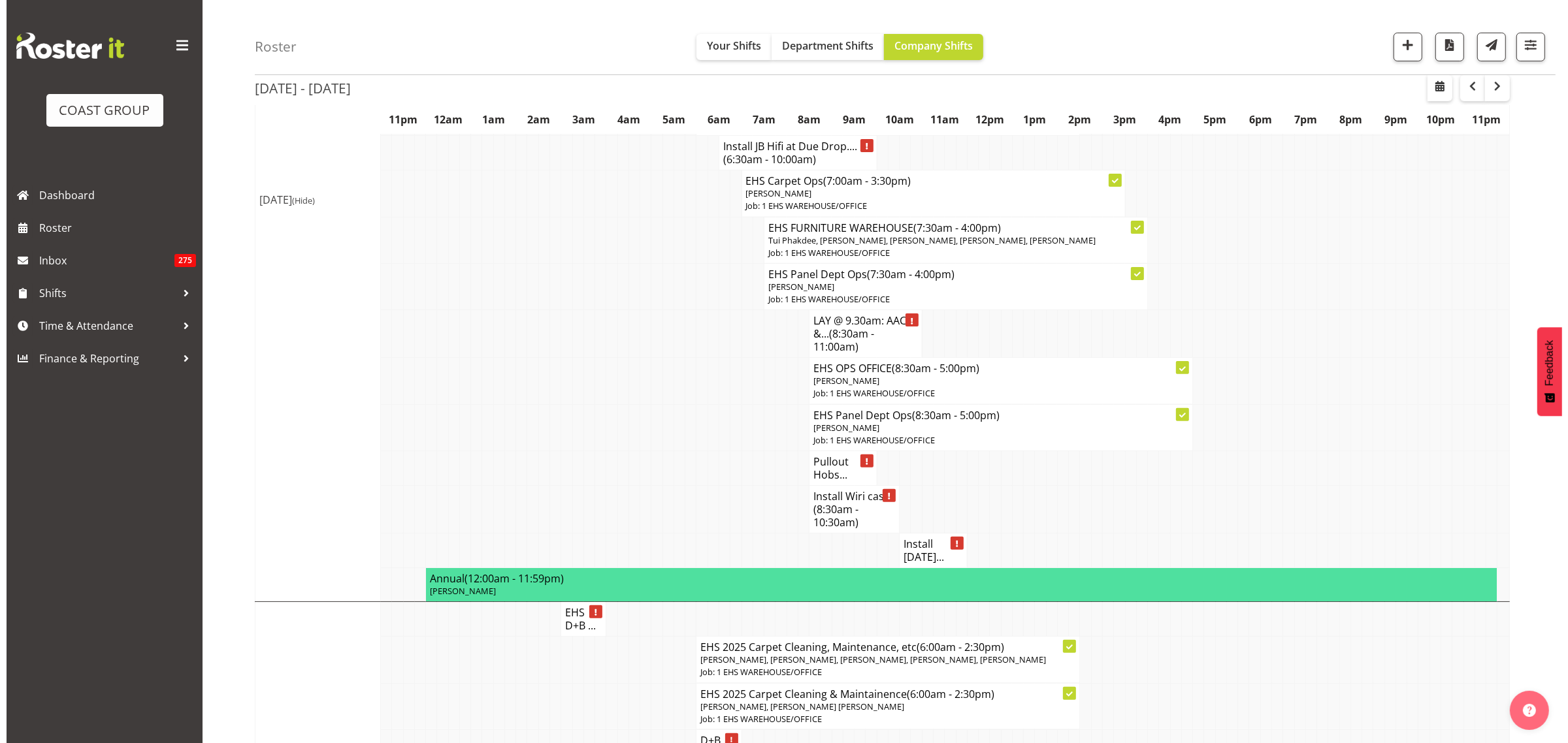
scroll to position [402, 0]
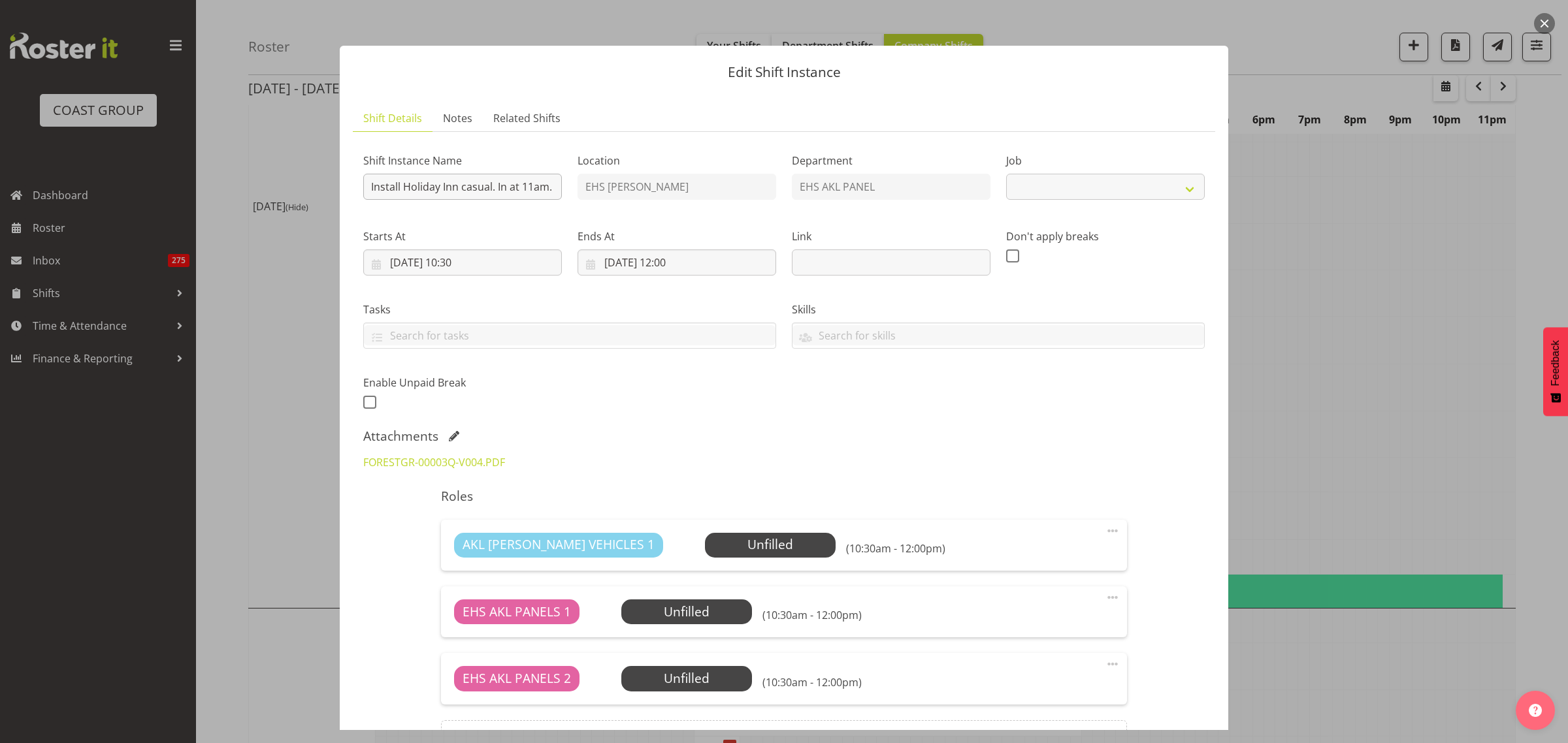
select select "8654"
click at [465, 464] on link "FORESTGR-00003Q-V004.PDF" at bounding box center [434, 462] width 142 height 14
click at [1545, 20] on button "button" at bounding box center [1544, 24] width 21 height 21
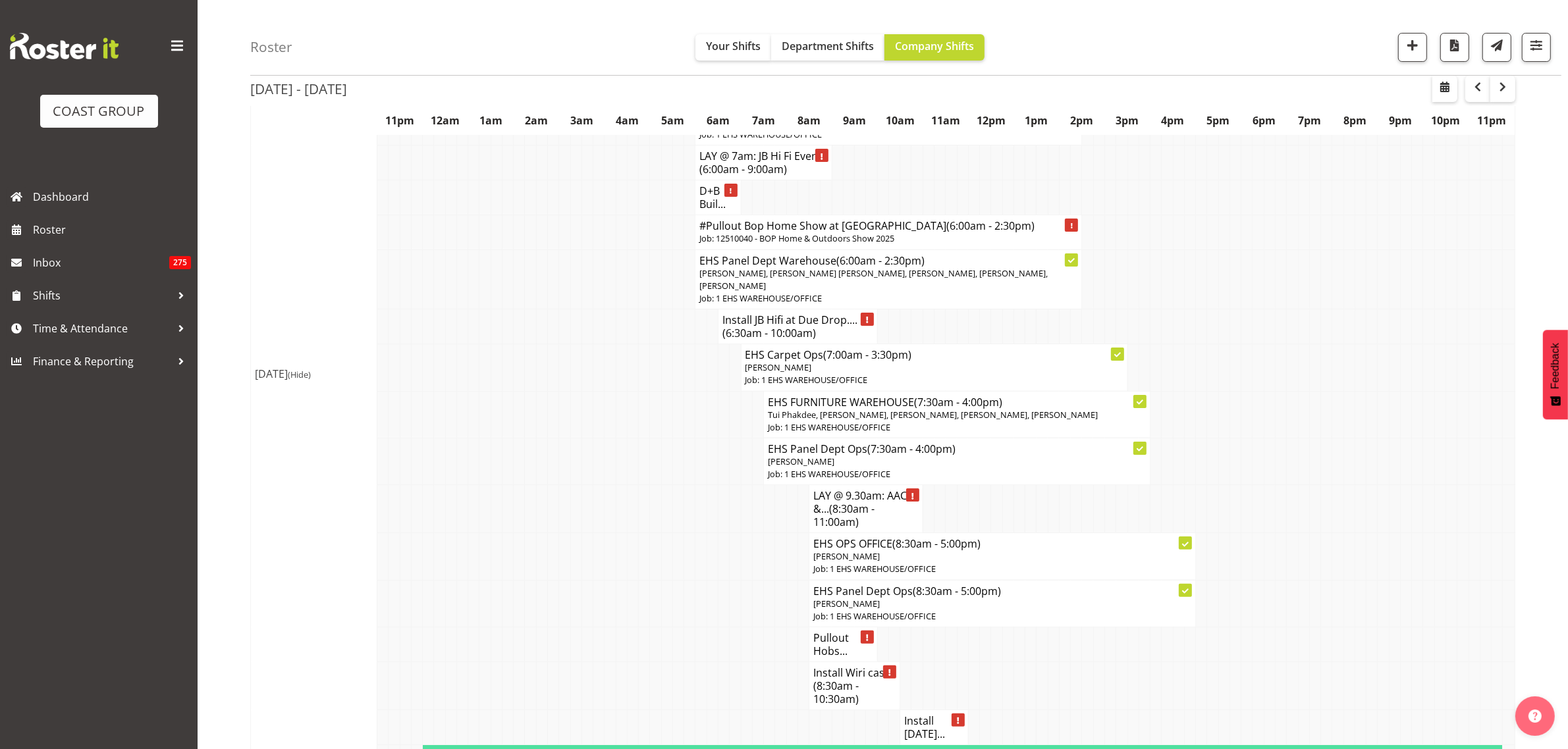
scroll to position [246, 0]
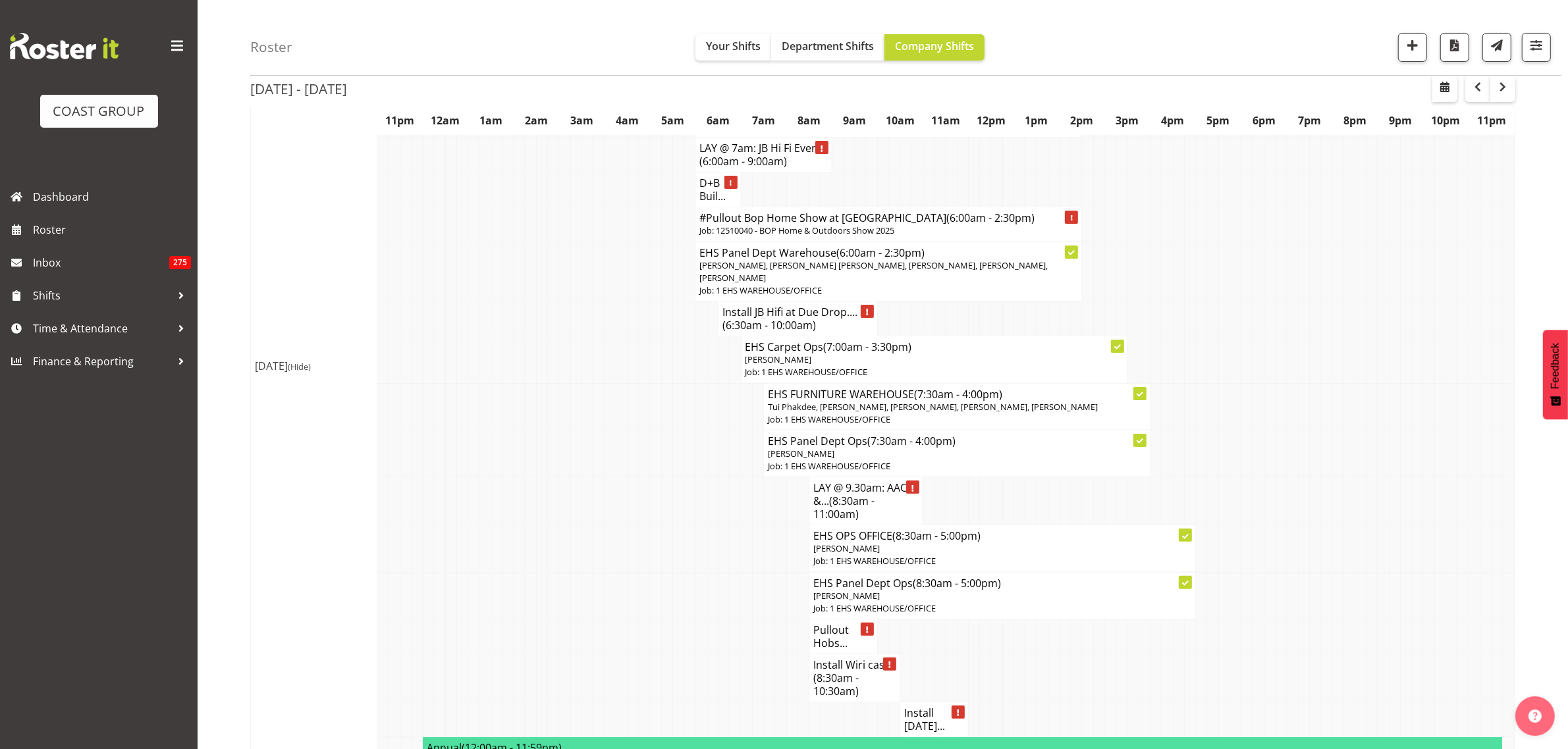
click at [787, 319] on span "(6:30am - 10:00am)" at bounding box center [769, 325] width 93 height 14
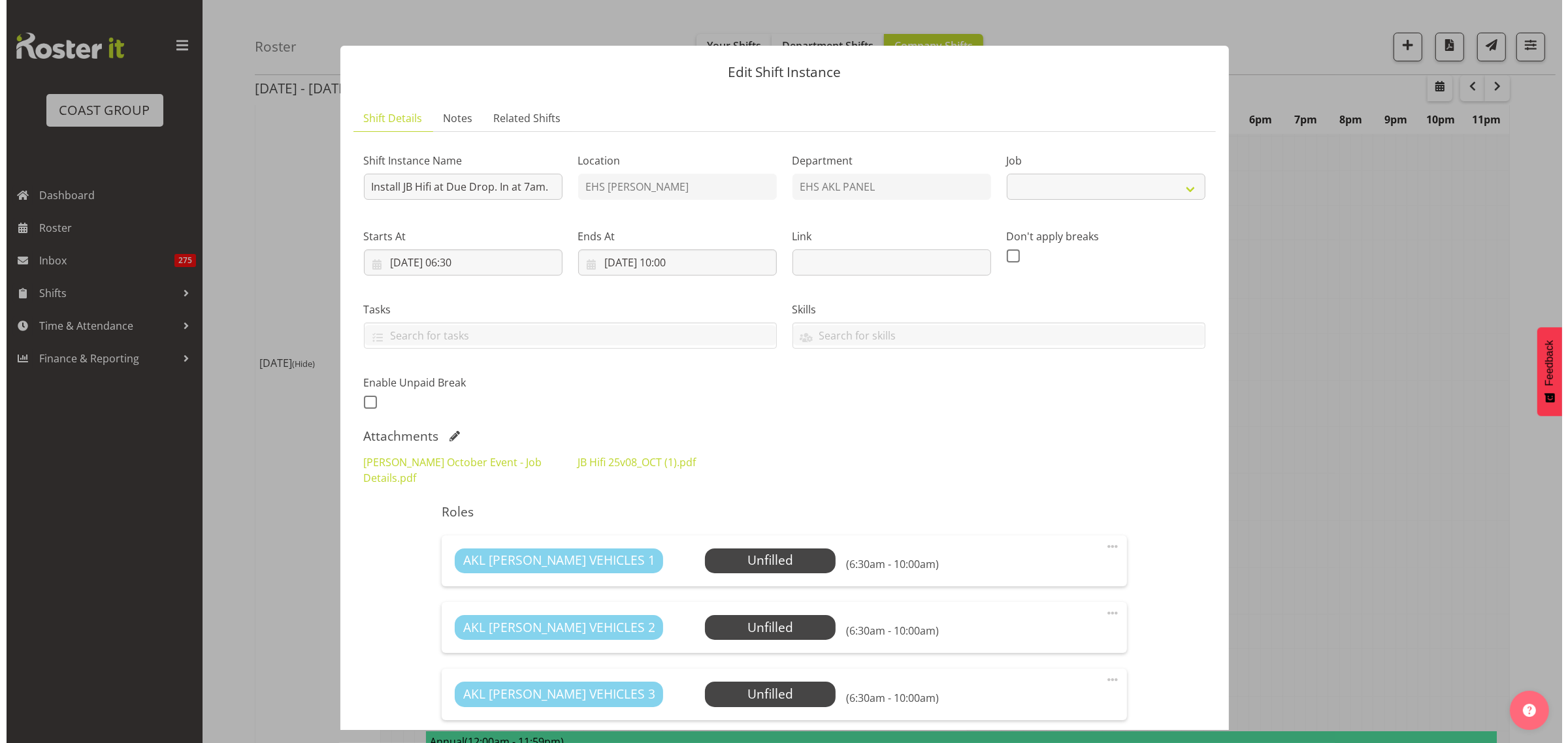
scroll to position [238, 0]
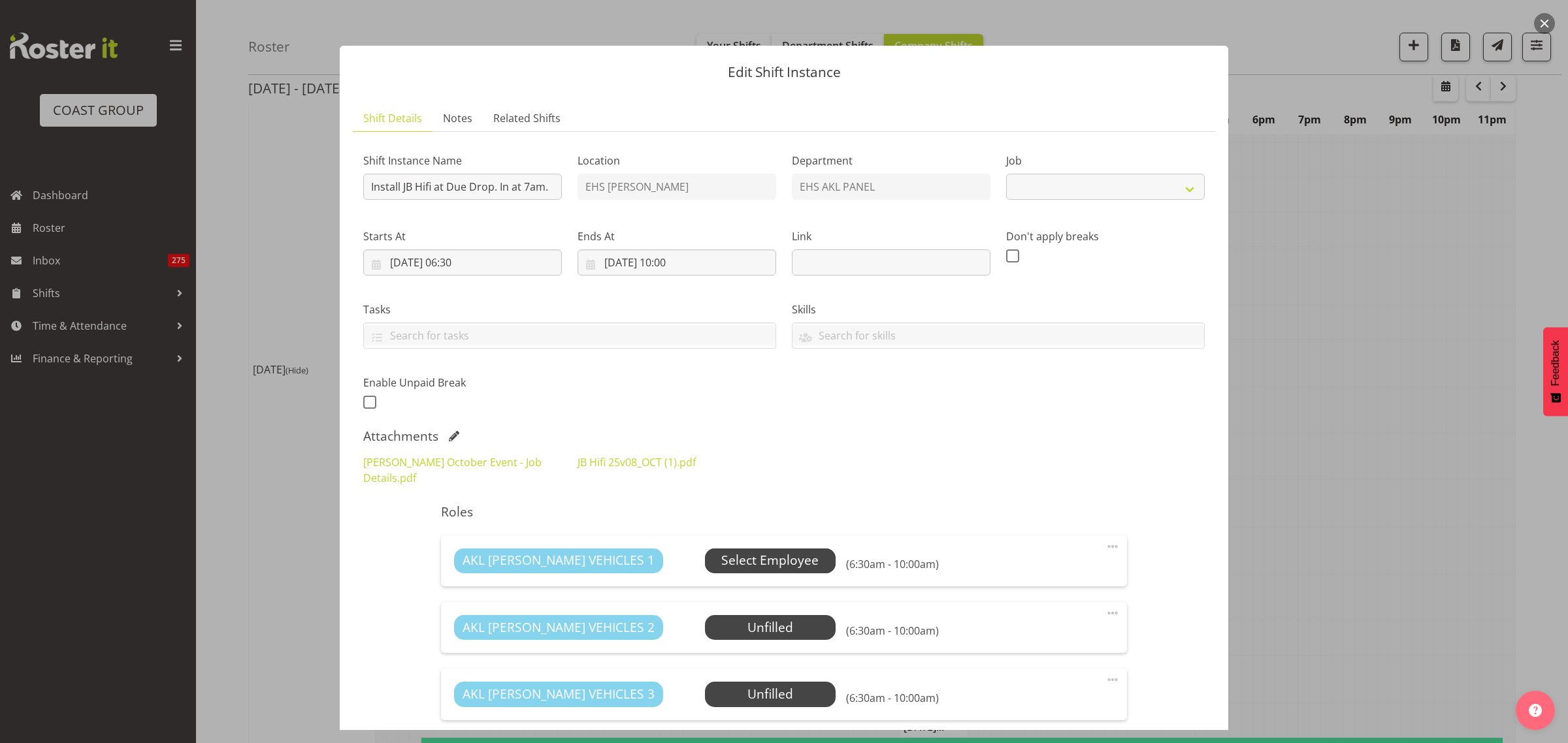
select select "10086"
click at [624, 464] on link "JB Hifi 25v08_OCT (1).pdf" at bounding box center [636, 462] width 118 height 14
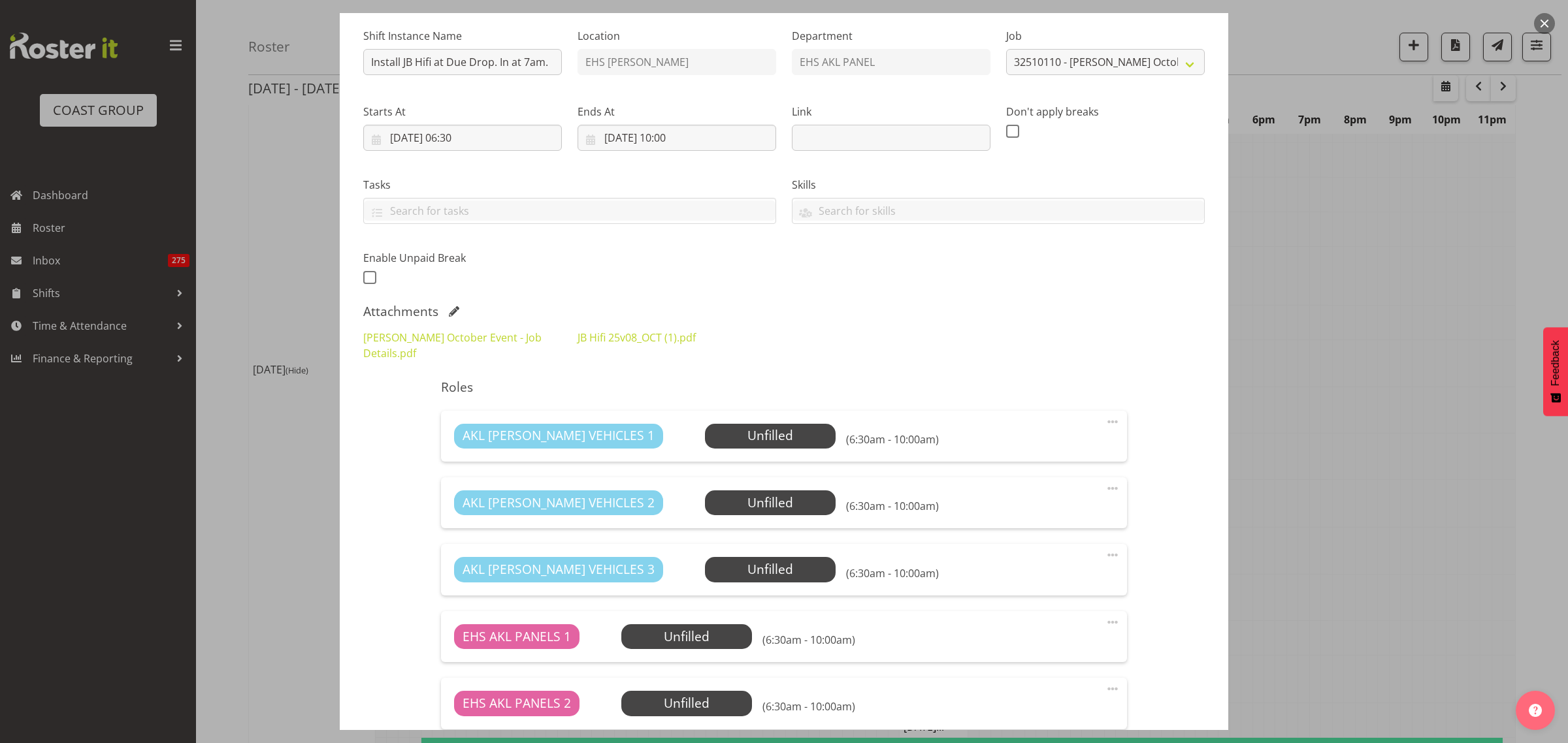
scroll to position [0, 0]
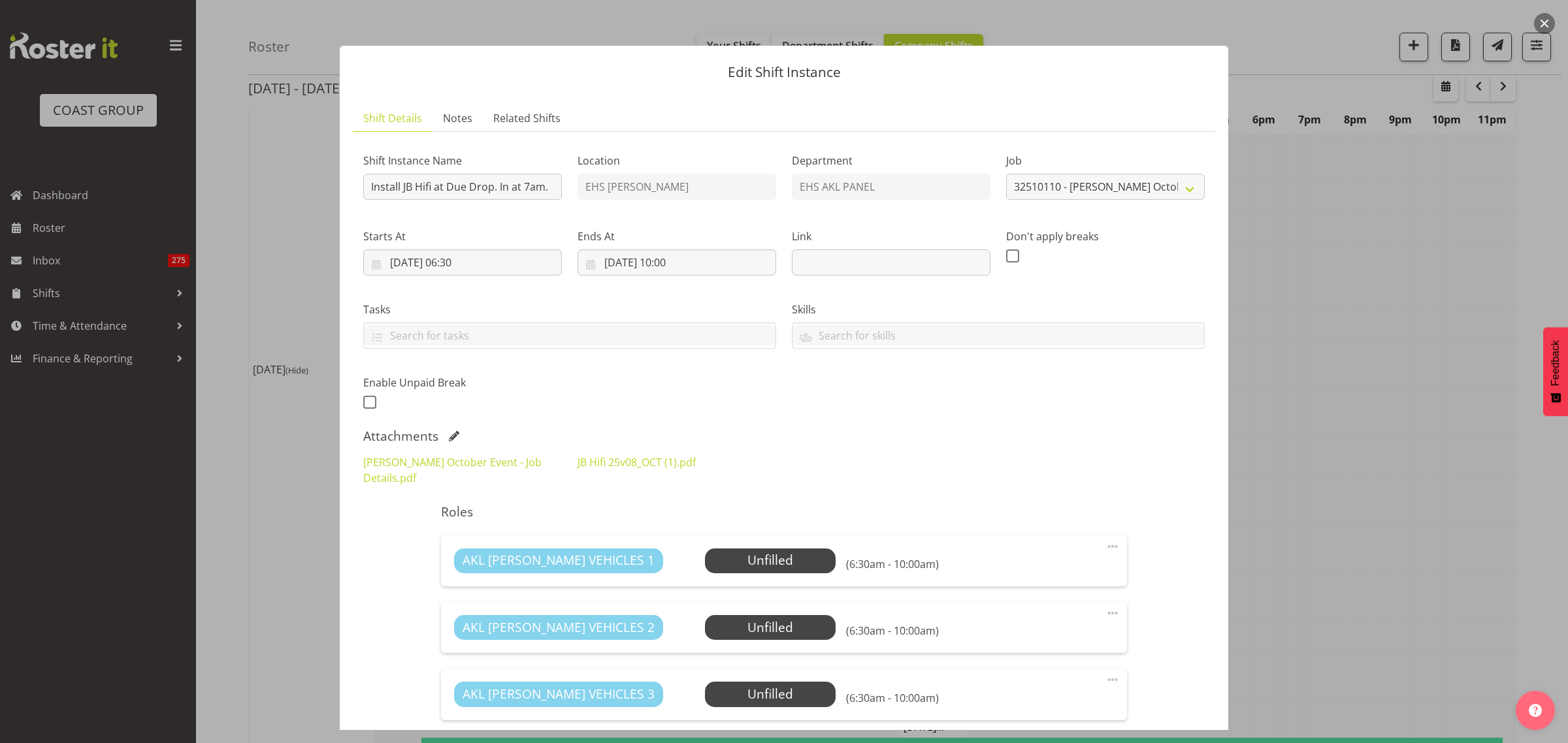
click at [1540, 24] on button "button" at bounding box center [1544, 24] width 21 height 21
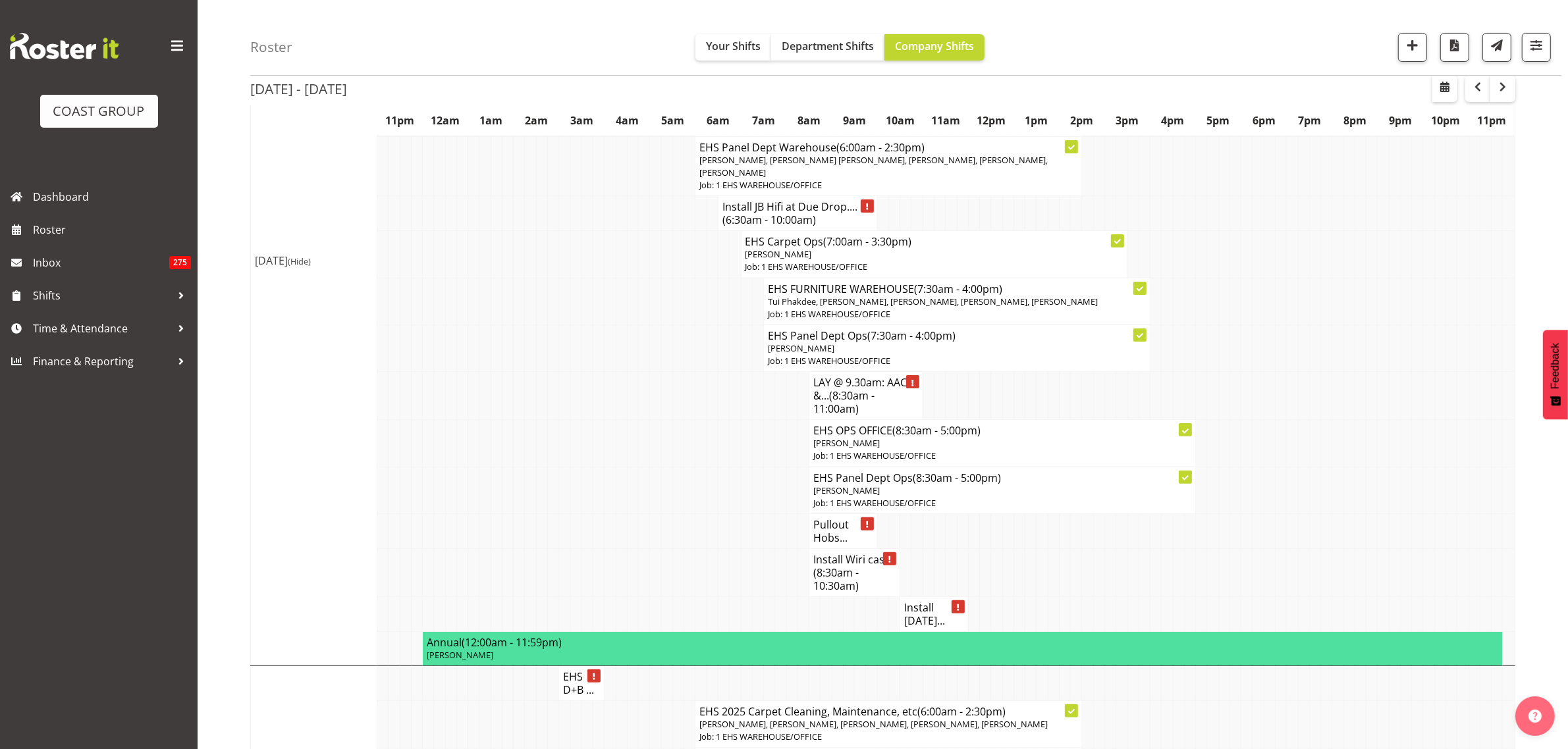
scroll to position [411, 0]
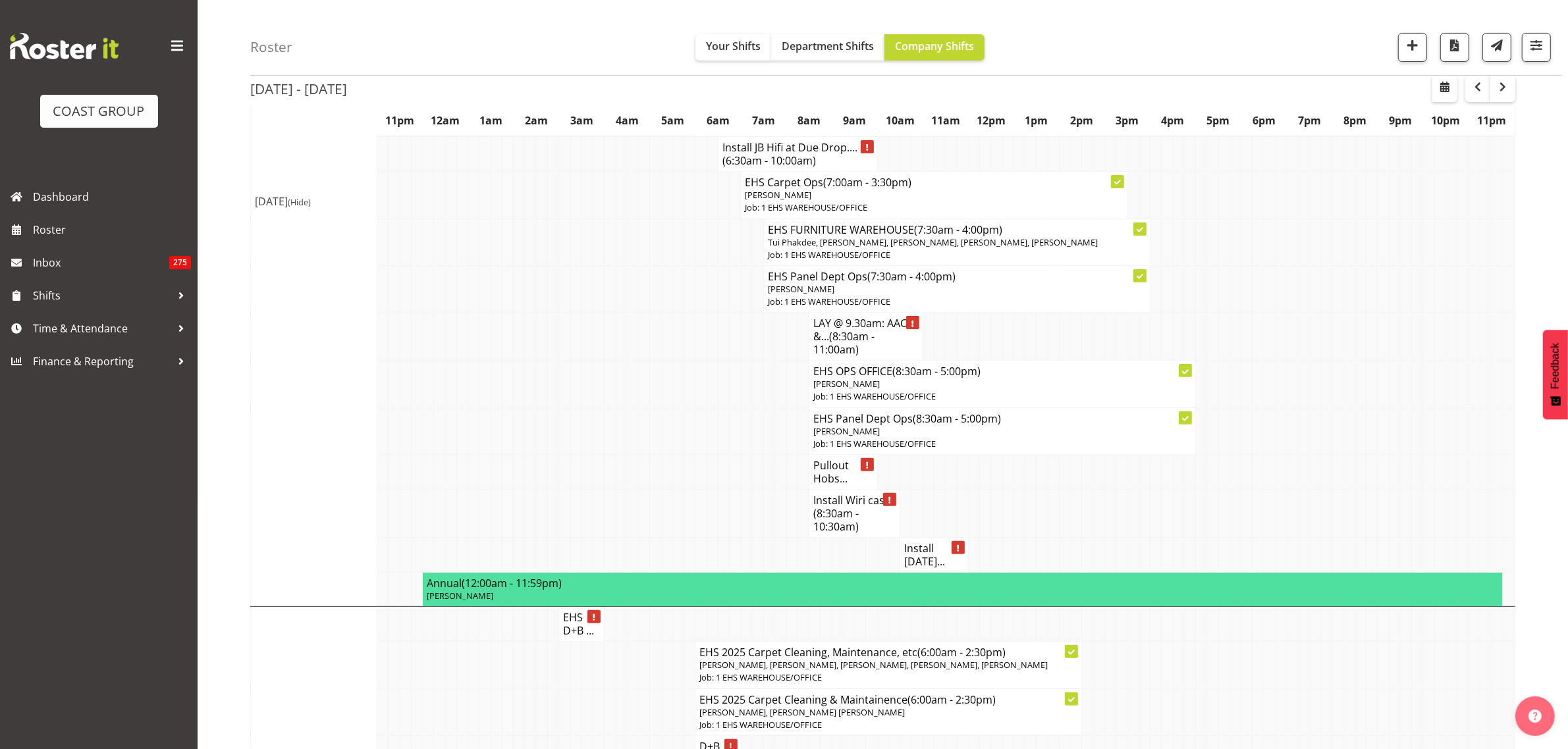
click at [821, 471] on h4 "Pullout Hobs..." at bounding box center [843, 472] width 60 height 26
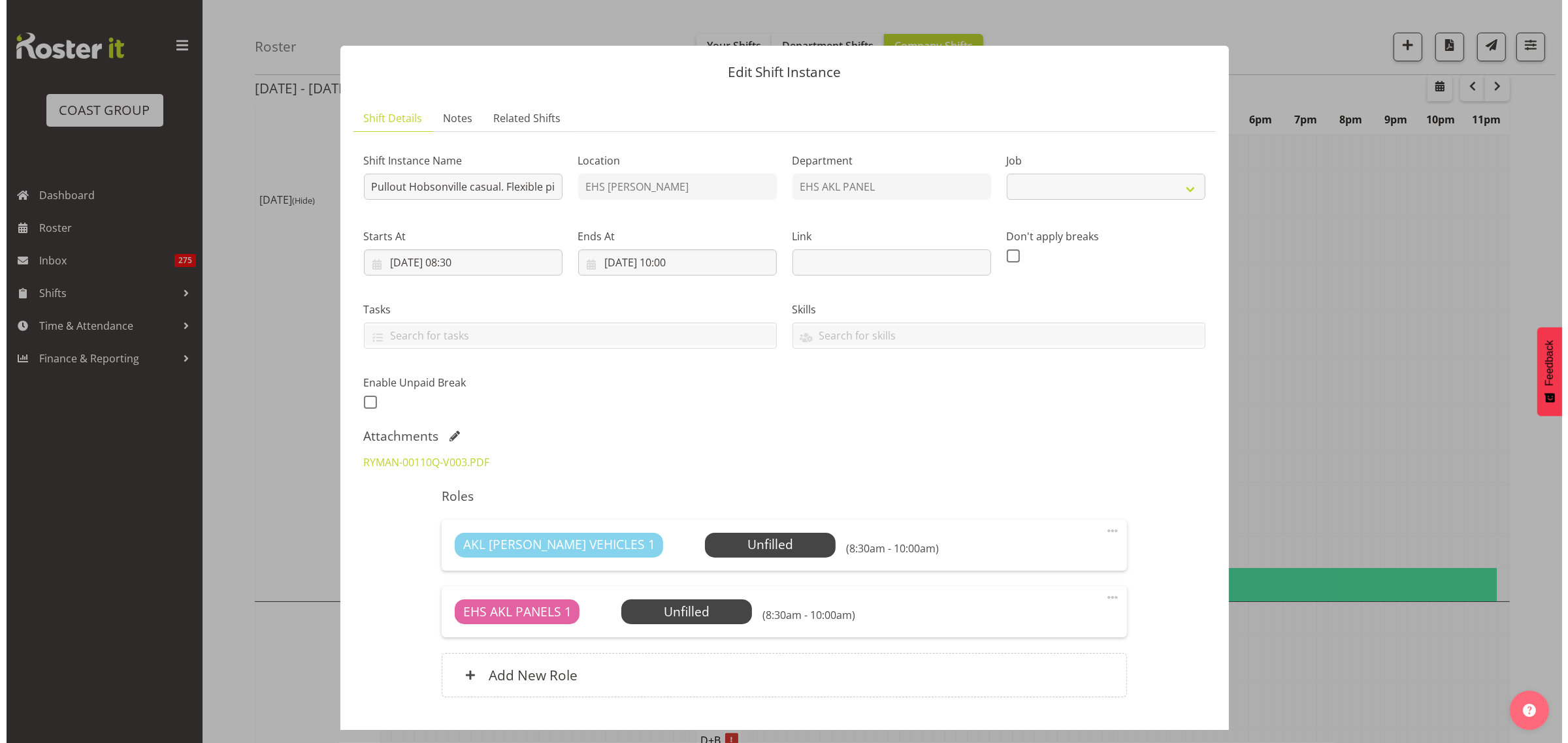
scroll to position [402, 0]
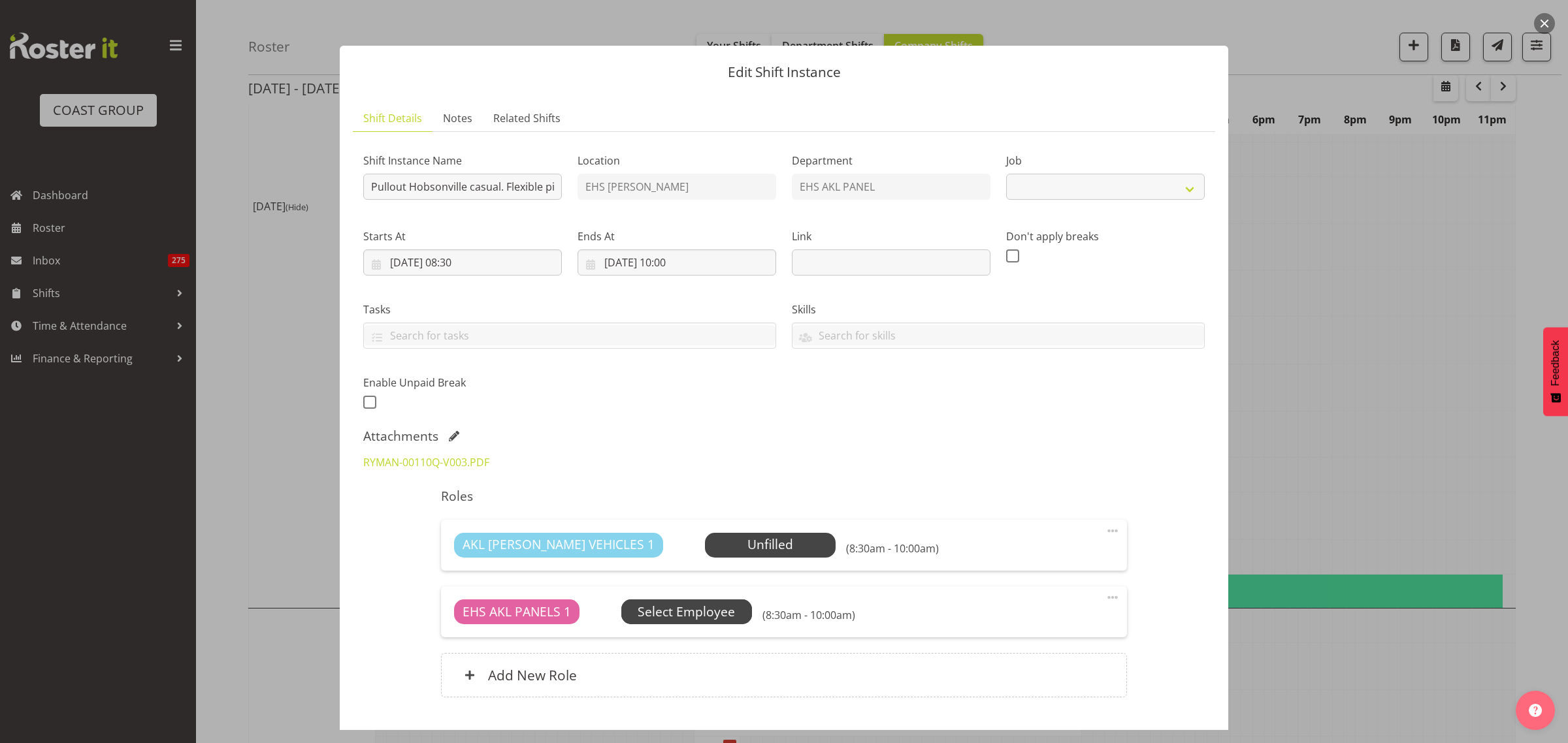
select select "8653"
click at [461, 456] on link "RYMAN-00110Q-V003.PDF" at bounding box center [426, 462] width 126 height 14
click at [1550, 19] on button "button" at bounding box center [1544, 24] width 21 height 21
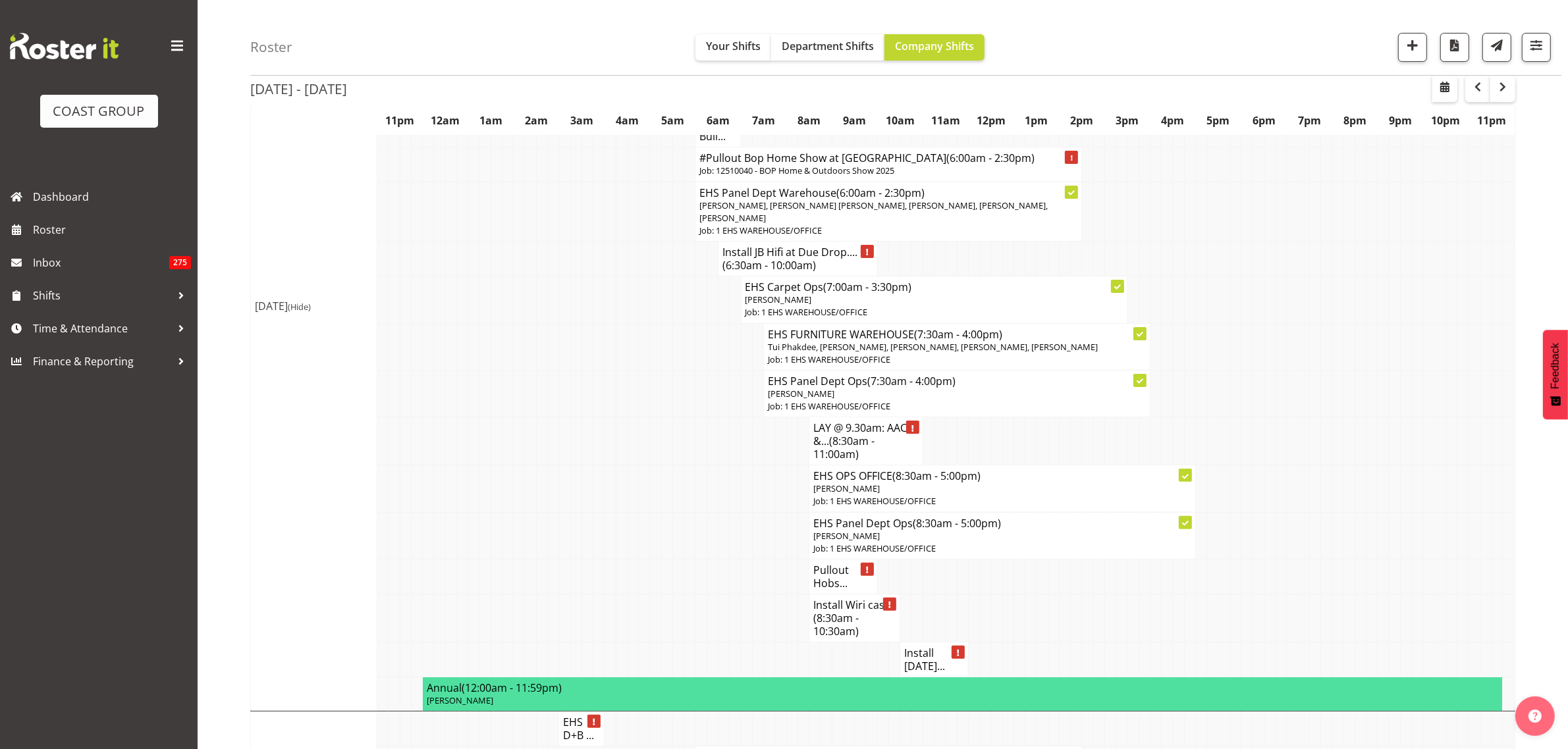
scroll to position [329, 0]
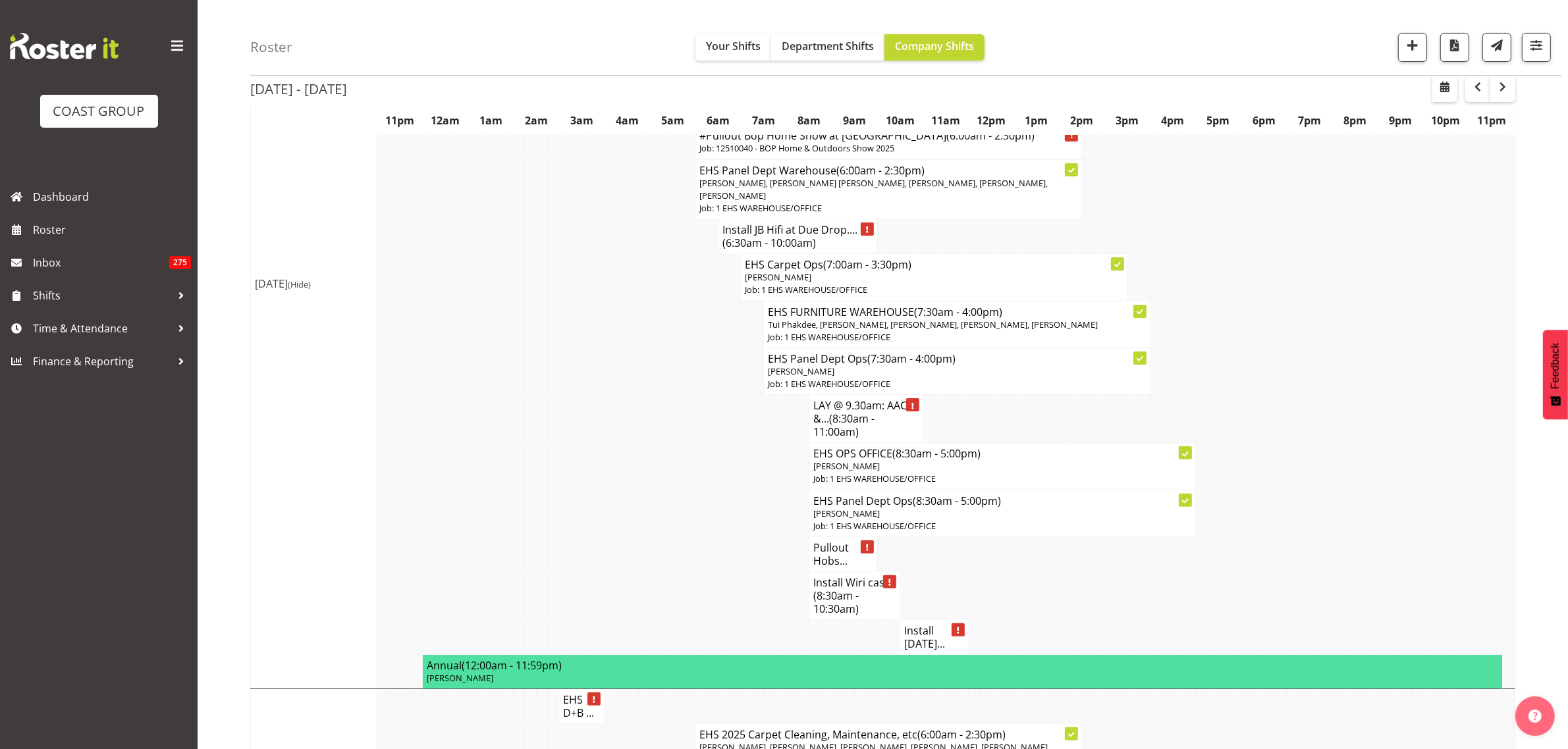
click at [930, 643] on h4 "Install [DATE]..." at bounding box center [934, 637] width 60 height 26
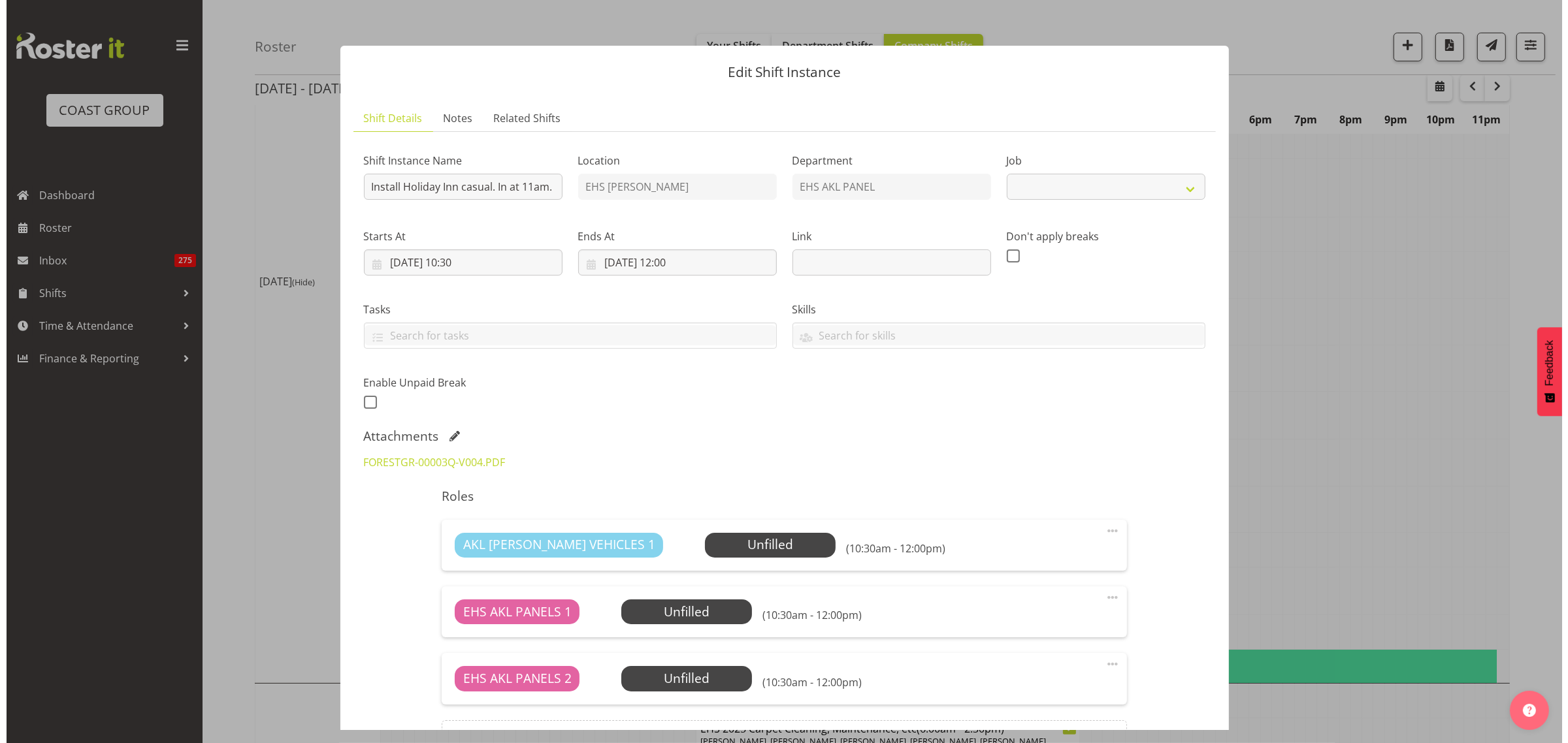
scroll to position [320, 0]
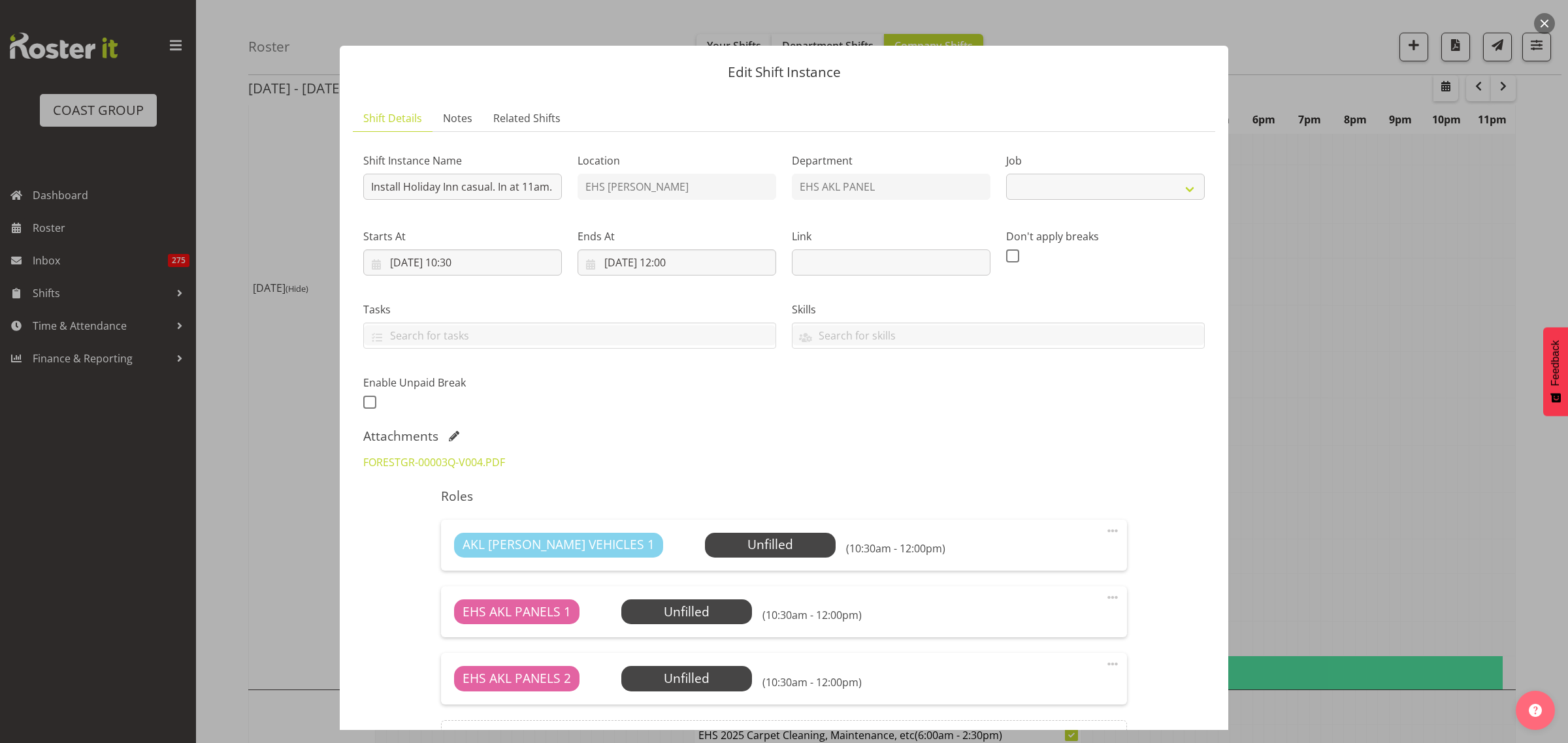
select select "8654"
click at [468, 462] on link "FORESTGR-00003Q-V004.PDF" at bounding box center [434, 462] width 142 height 14
